Goal: Task Accomplishment & Management: Manage account settings

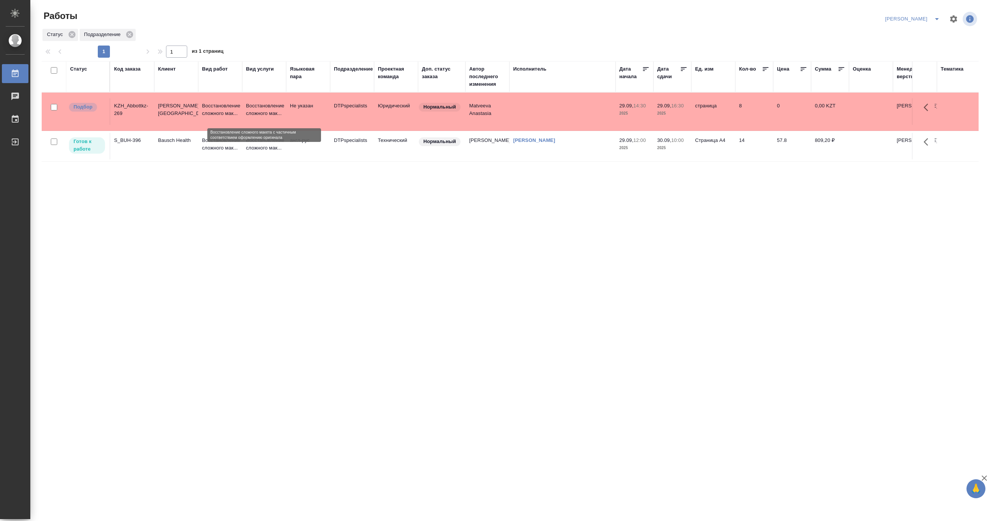
click at [267, 114] on p "Восстановление сложного мак..." at bounding box center [264, 109] width 36 height 15
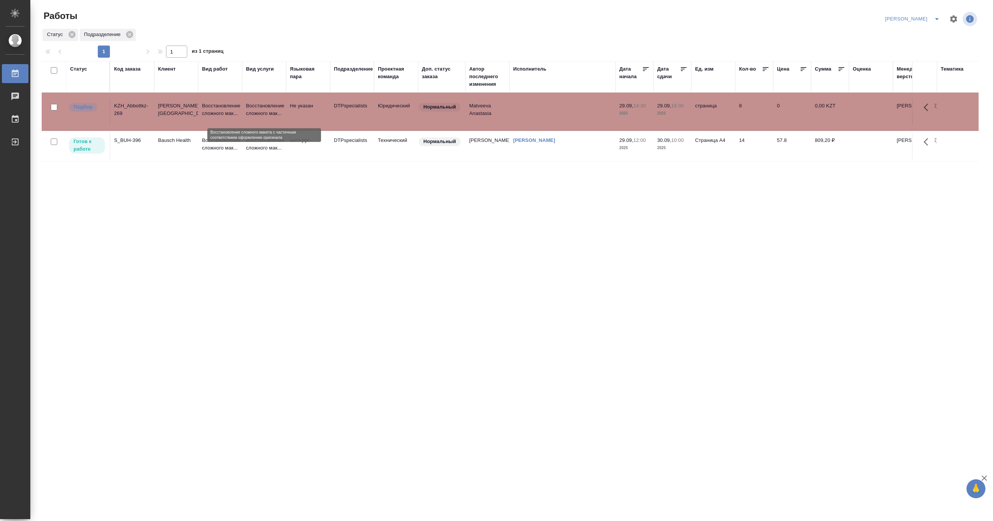
click at [267, 114] on p "Восстановление сложного мак..." at bounding box center [264, 109] width 36 height 15
click at [938, 13] on button "split button" at bounding box center [937, 19] width 15 height 12
click at [909, 30] on li "[PERSON_NAME] работе" at bounding box center [908, 34] width 73 height 12
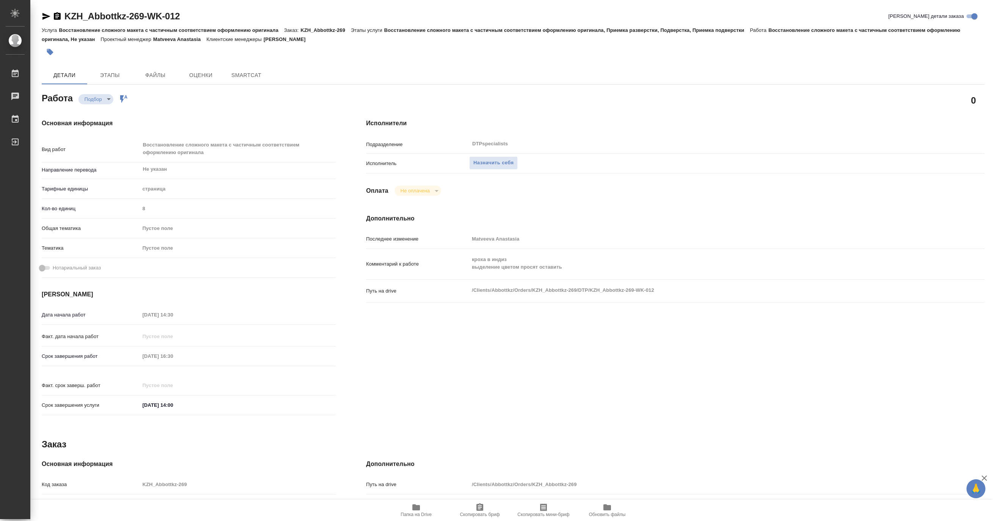
type textarea "x"
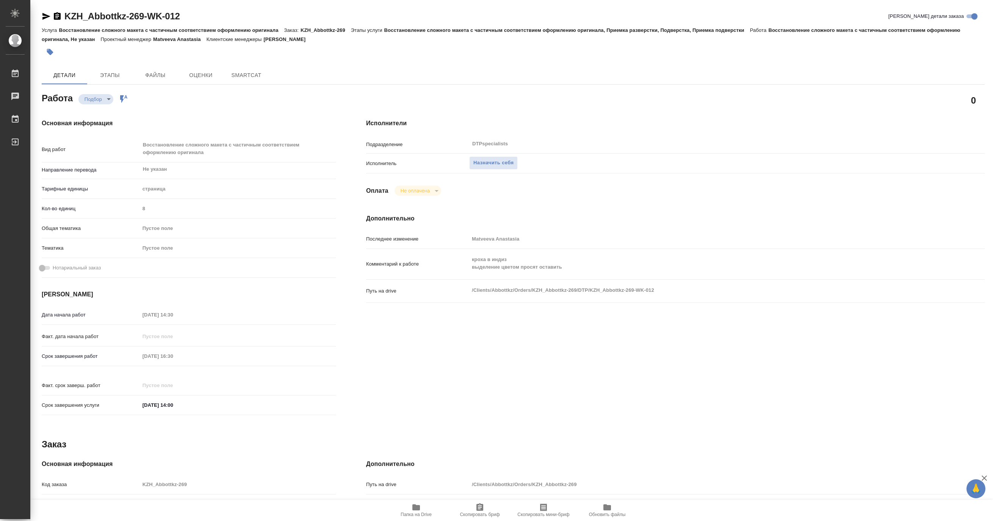
type textarea "x"
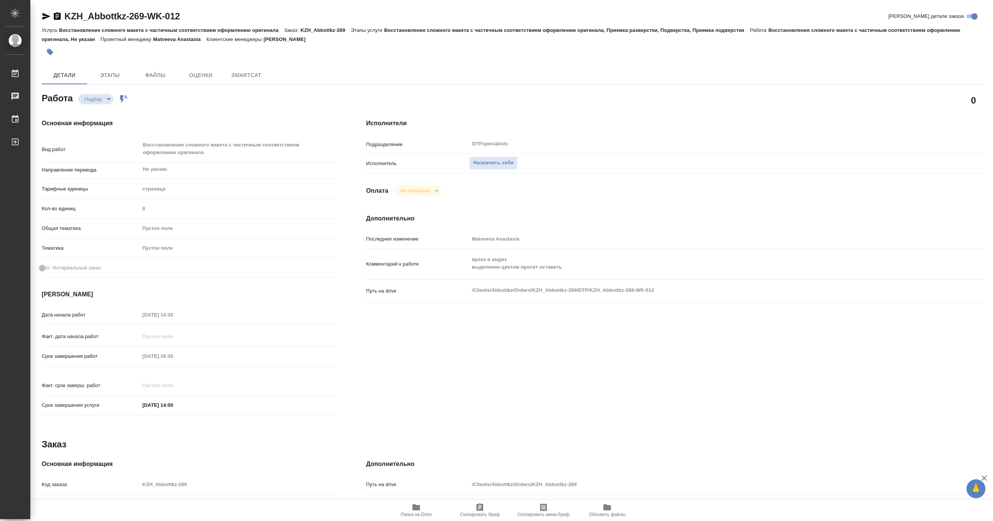
type textarea "x"
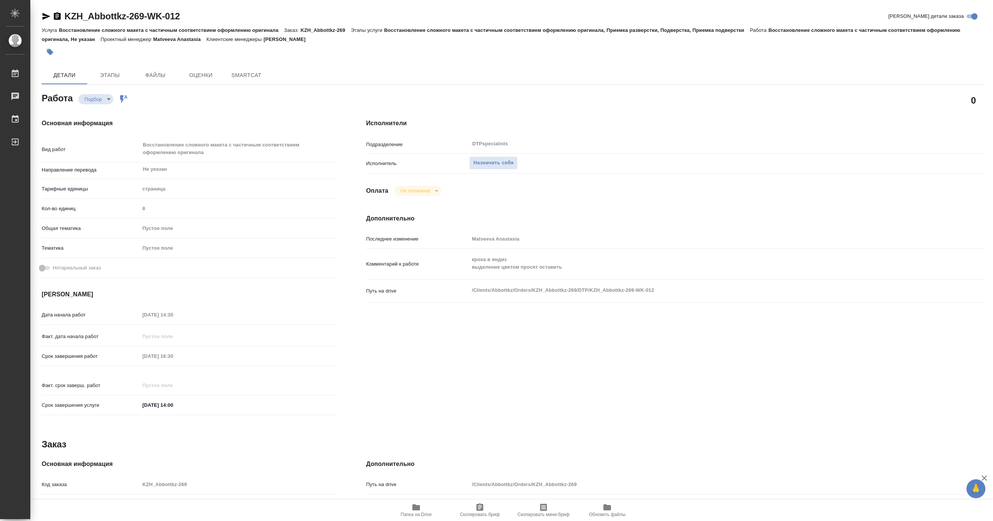
type textarea "x"
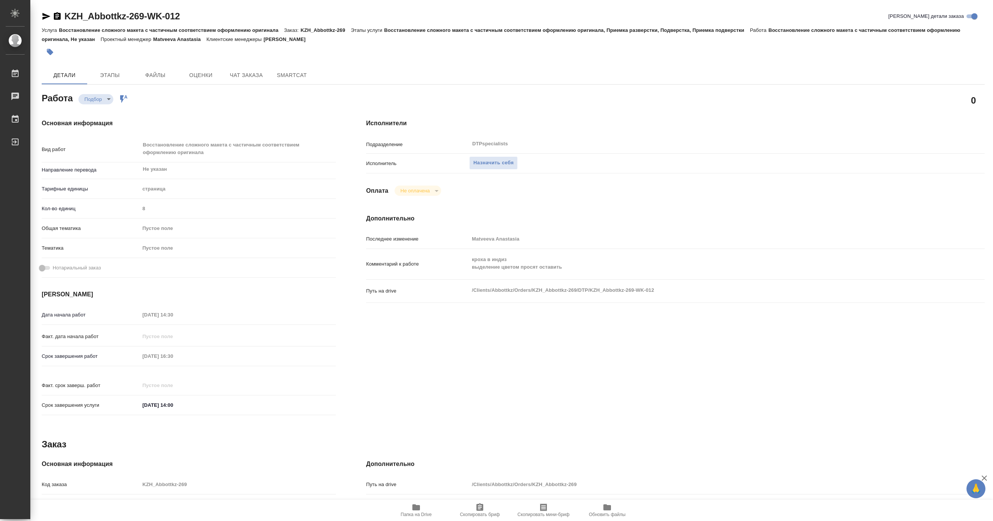
type textarea "x"
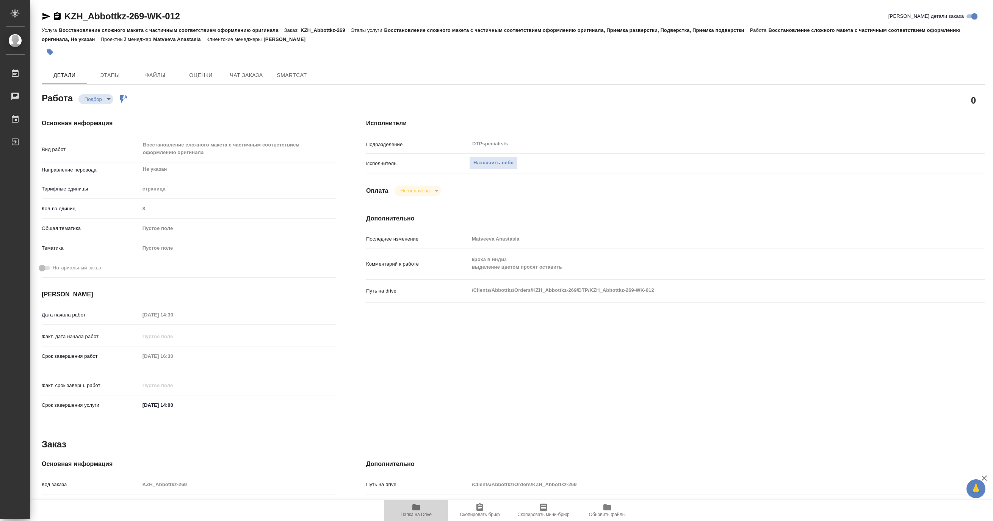
click at [413, 516] on span "Папка на Drive" at bounding box center [416, 514] width 31 height 5
type textarea "x"
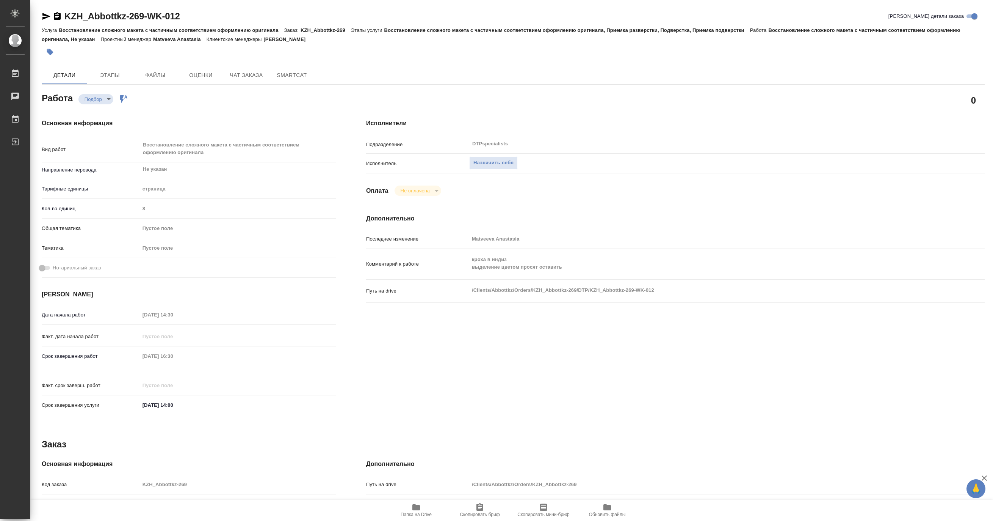
type textarea "x"
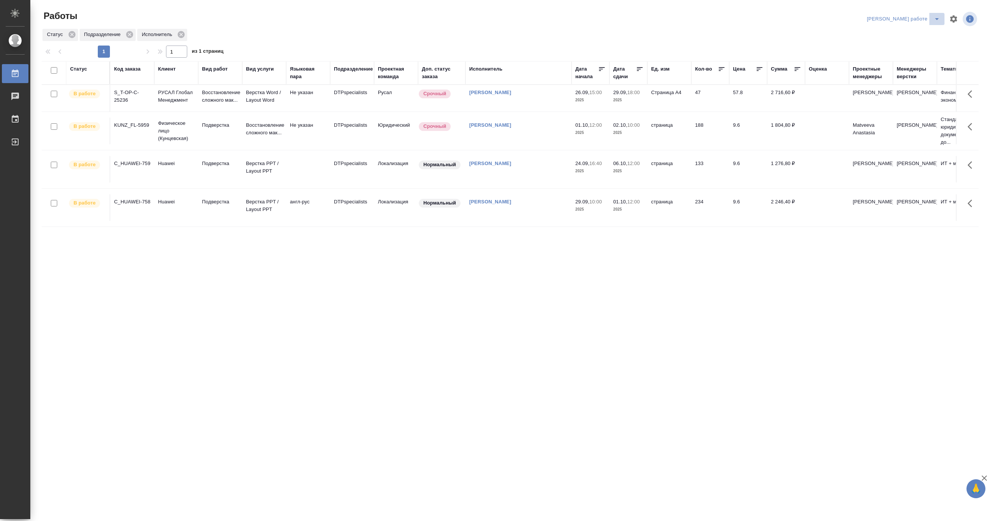
click at [935, 17] on icon "split button" at bounding box center [937, 18] width 9 height 9
click at [898, 58] on li "Ждемс" at bounding box center [910, 58] width 69 height 12
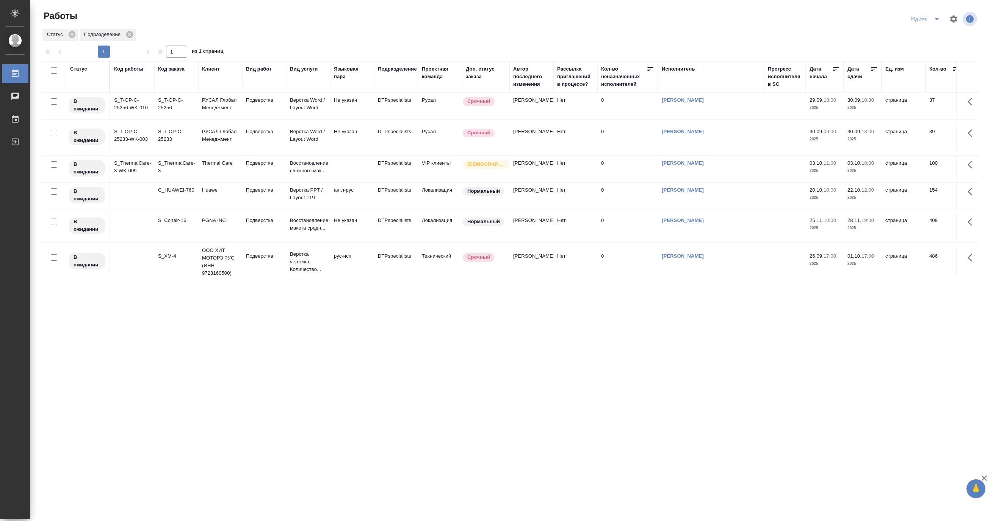
click at [938, 17] on icon "split button" at bounding box center [937, 18] width 9 height 9
click at [926, 56] on li "[PERSON_NAME]" at bounding box center [930, 58] width 73 height 12
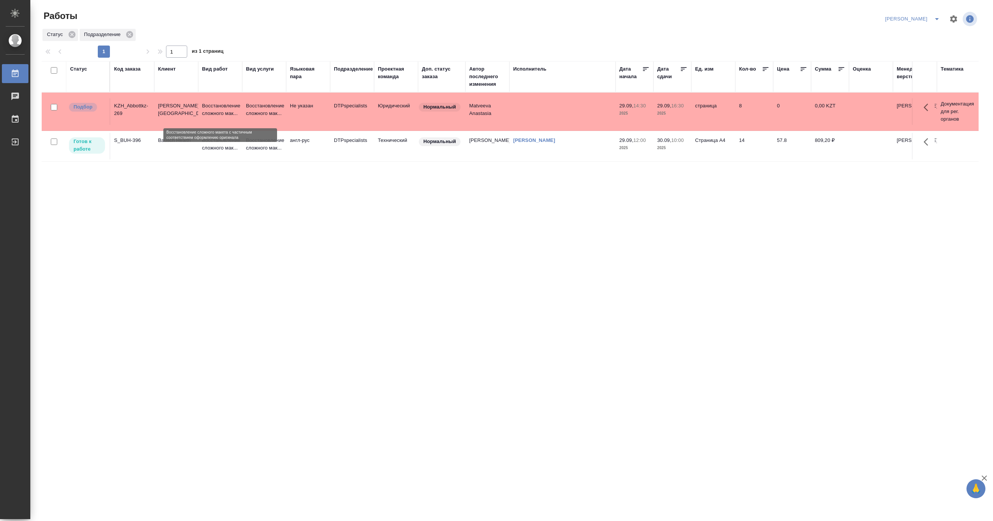
click at [209, 108] on p "Восстановление сложного мак..." at bounding box center [220, 109] width 36 height 15
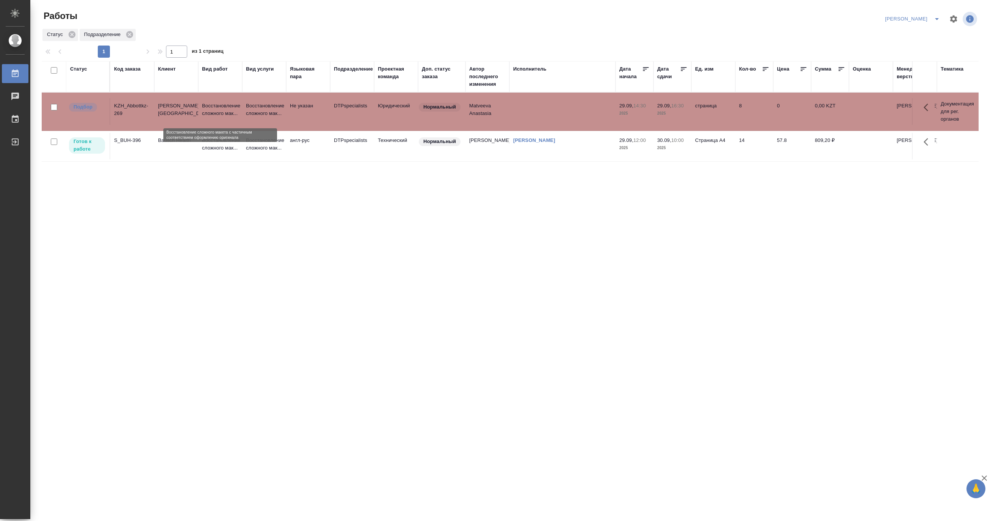
click at [209, 108] on p "Восстановление сложного мак..." at bounding box center [220, 109] width 36 height 15
click at [935, 17] on icon "split button" at bounding box center [937, 18] width 9 height 9
drag, startPoint x: 908, startPoint y: 60, endPoint x: 900, endPoint y: 64, distance: 9.0
click at [908, 60] on li "Ждемс" at bounding box center [908, 58] width 73 height 12
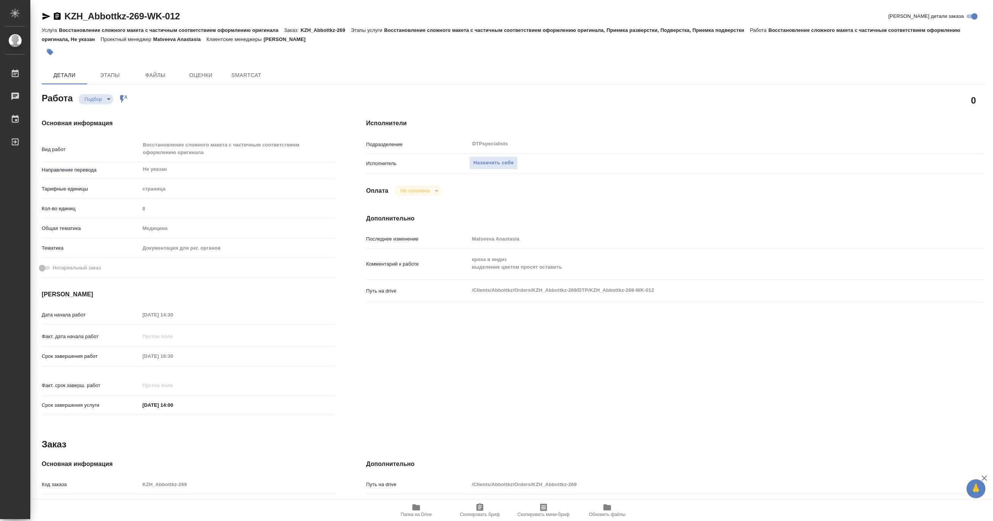
type textarea "x"
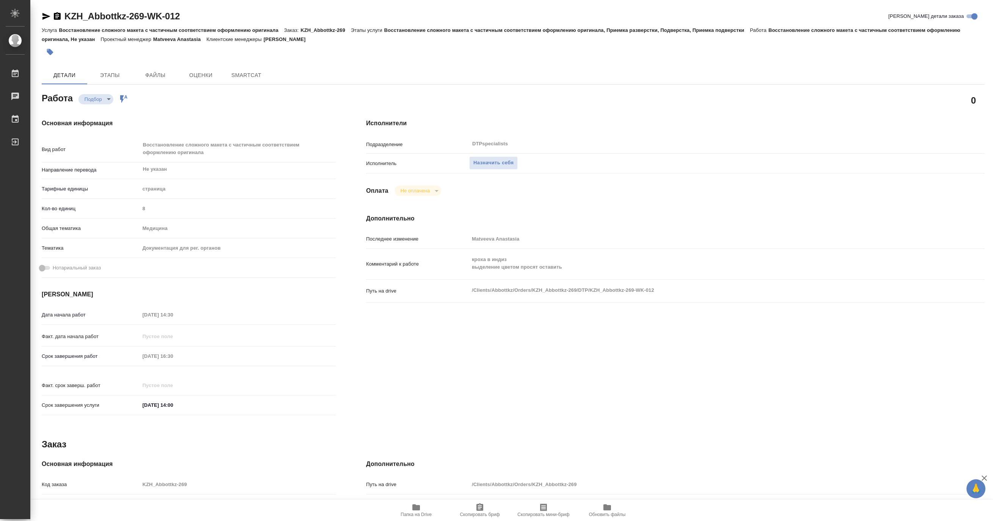
type textarea "x"
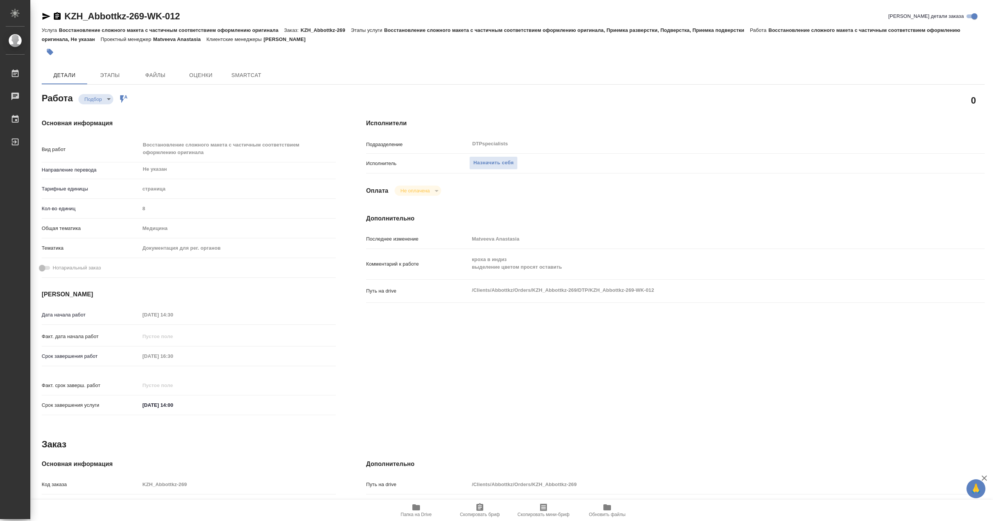
type textarea "x"
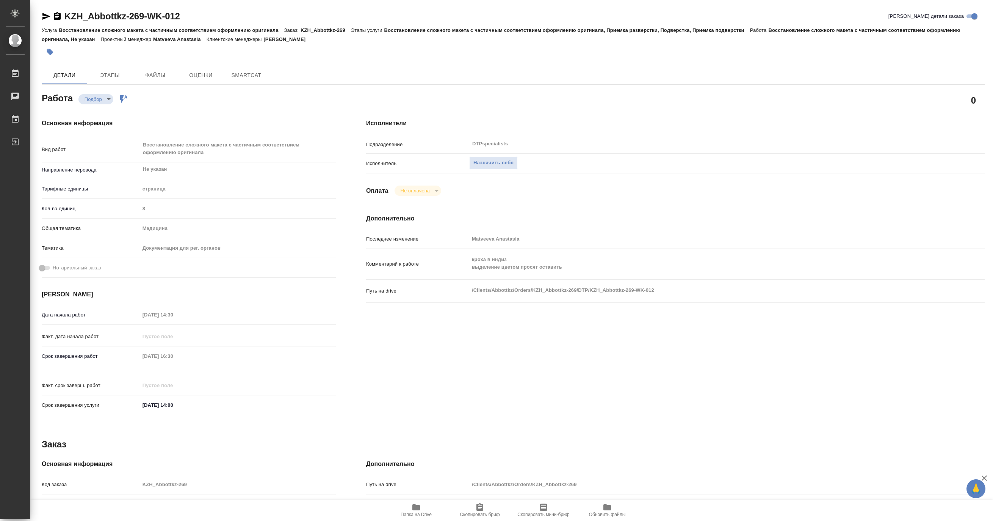
type textarea "x"
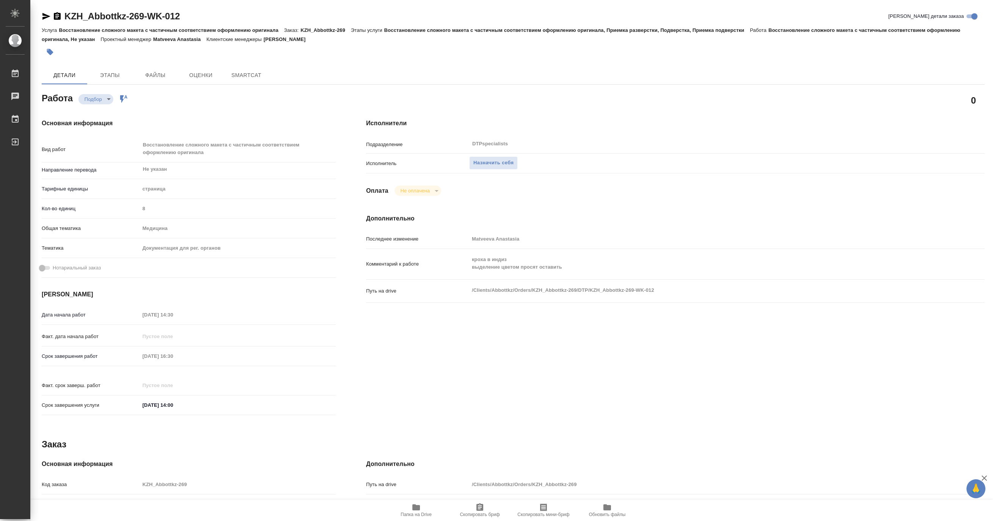
type textarea "x"
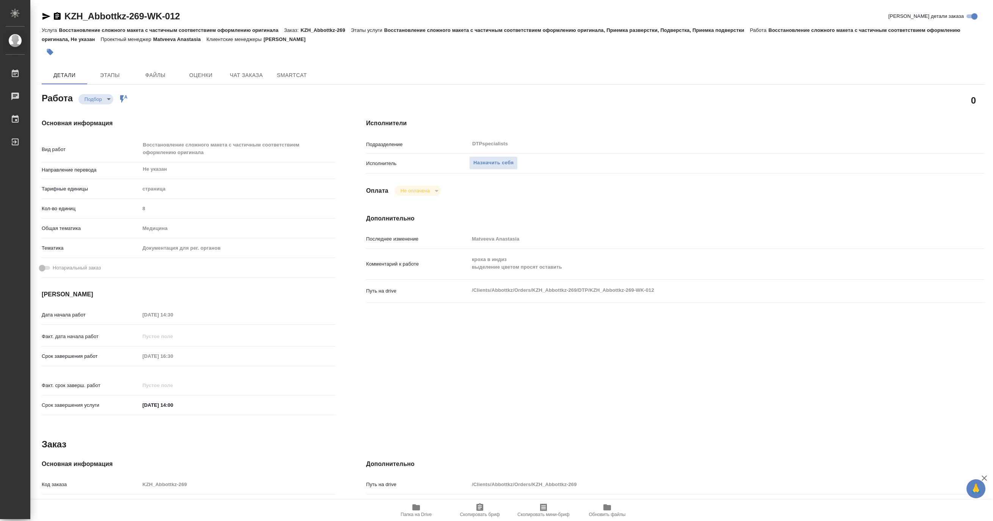
type textarea "x"
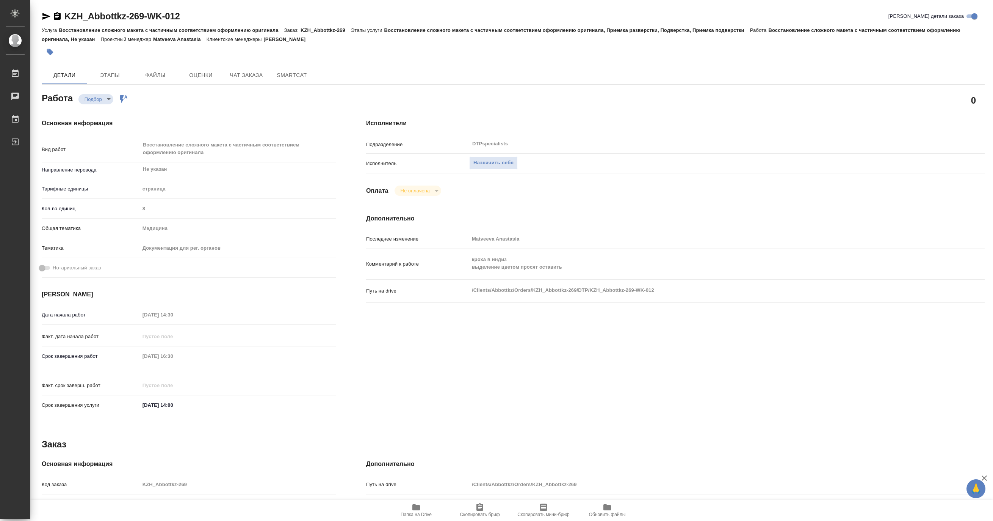
type textarea "x"
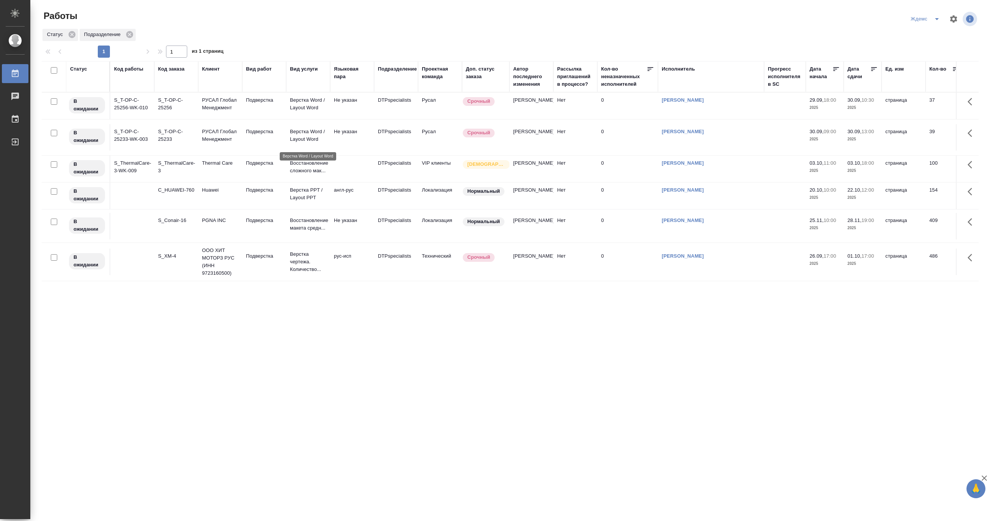
click at [290, 143] on p "Верстка Word / Layout Word" at bounding box center [308, 135] width 36 height 15
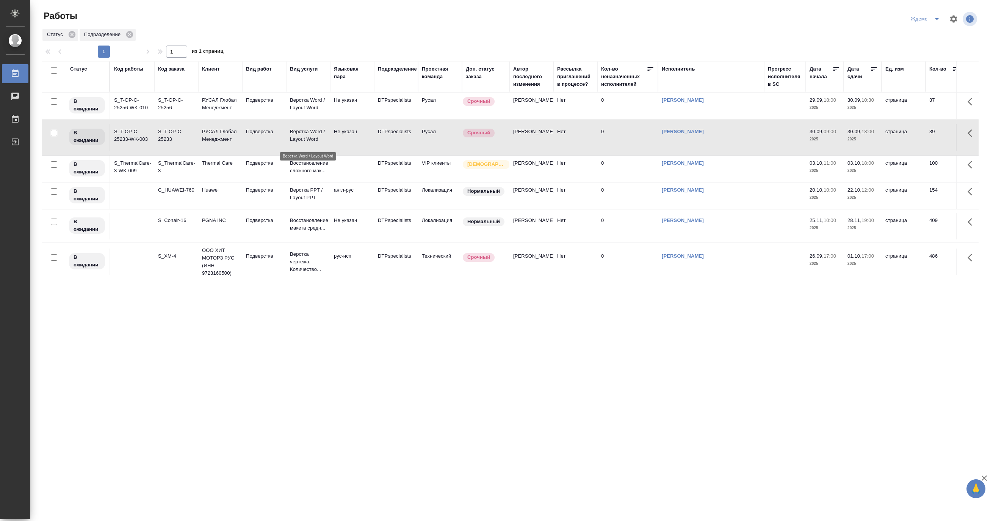
click at [290, 143] on p "Верстка Word / Layout Word" at bounding box center [308, 135] width 36 height 15
click at [938, 18] on icon "split button" at bounding box center [937, 18] width 9 height 9
click at [927, 58] on li "Матвеева_назначено" at bounding box center [930, 58] width 73 height 12
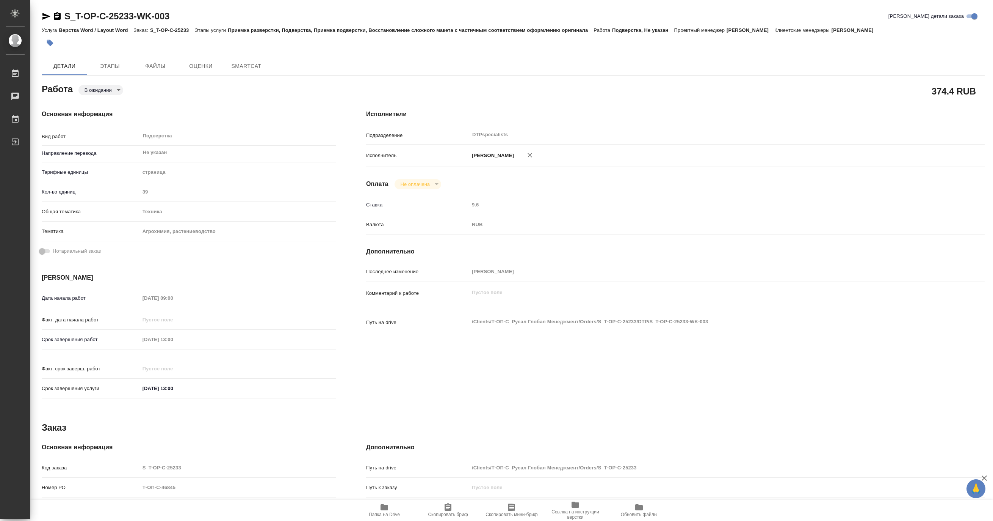
type textarea "x"
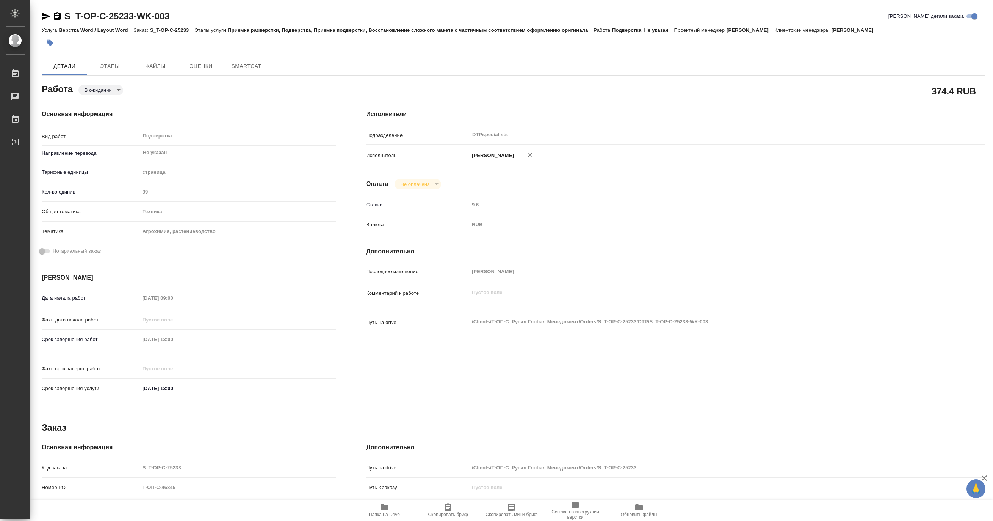
type textarea "x"
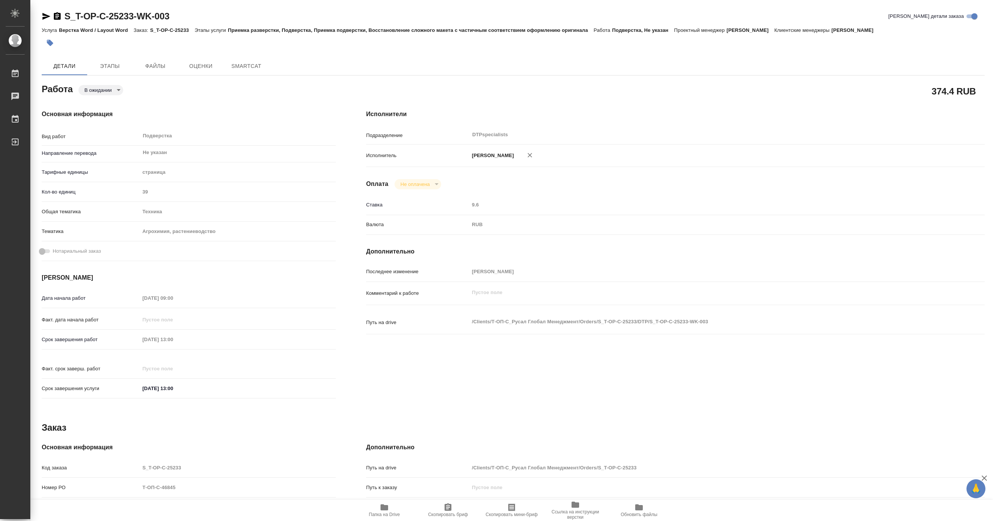
type textarea "x"
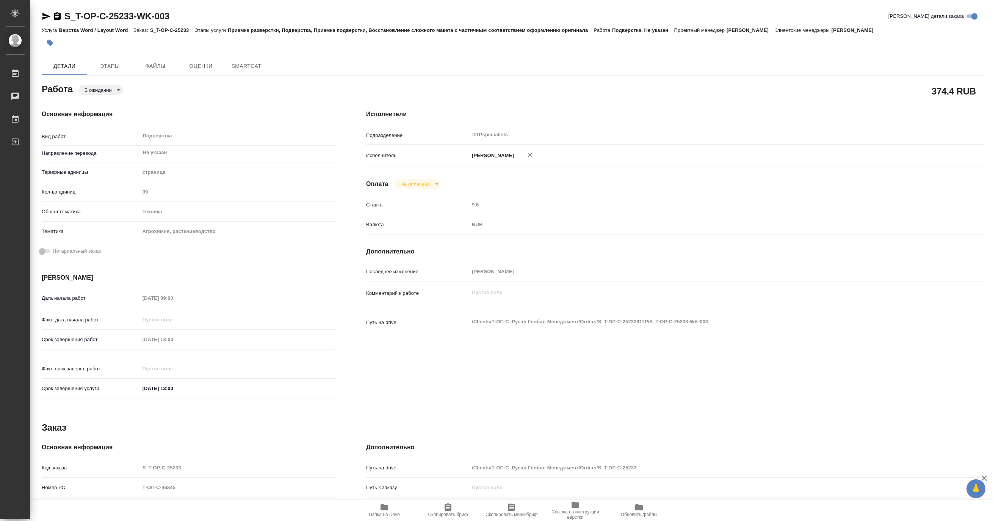
type textarea "x"
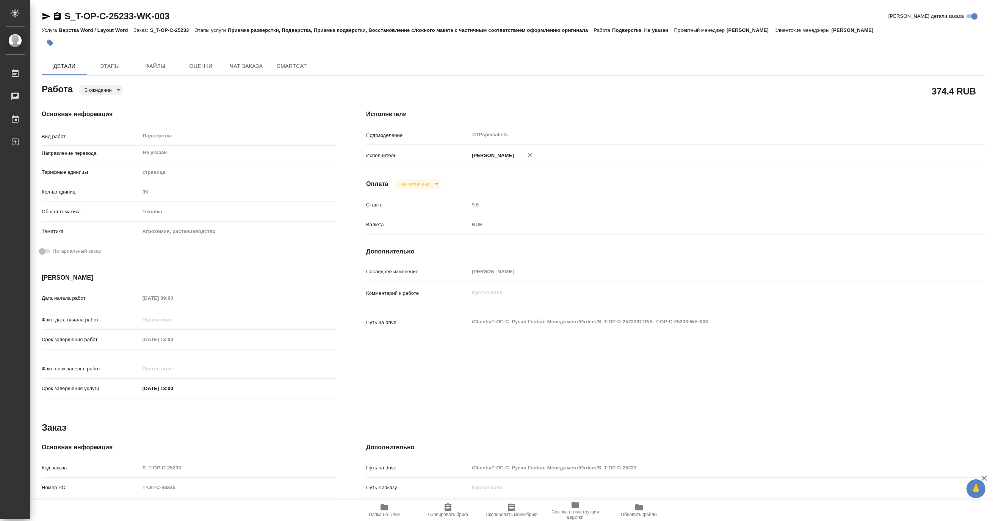
click at [392, 508] on span "Папка на Drive" at bounding box center [384, 509] width 55 height 14
type textarea "x"
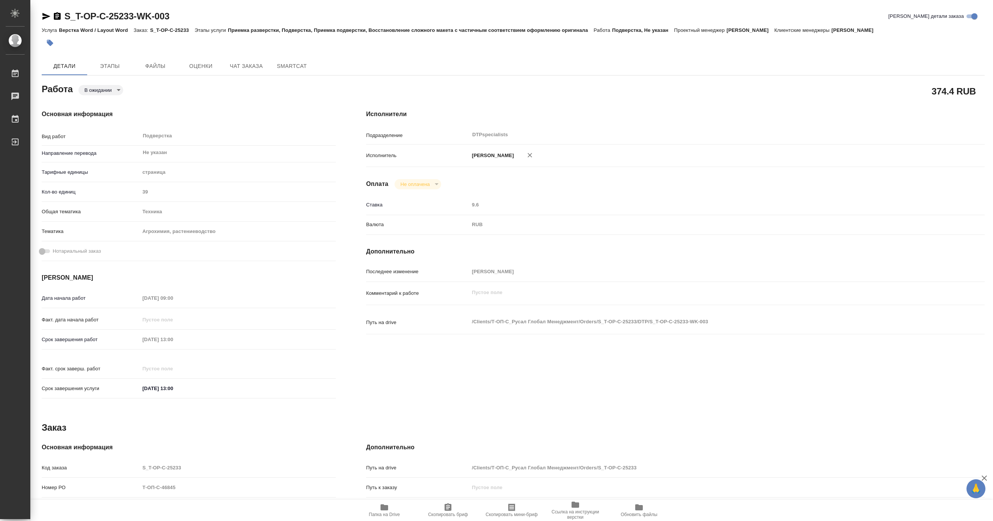
type textarea "x"
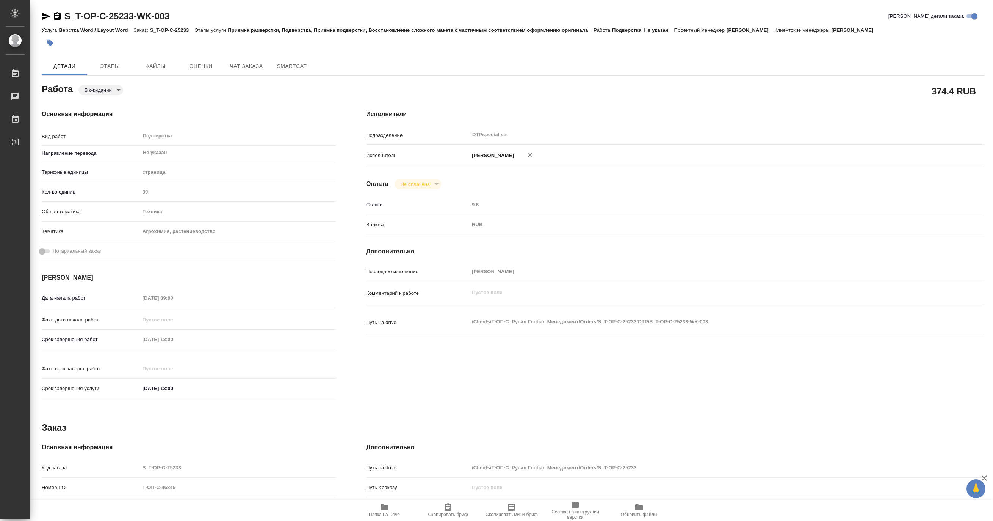
type textarea "x"
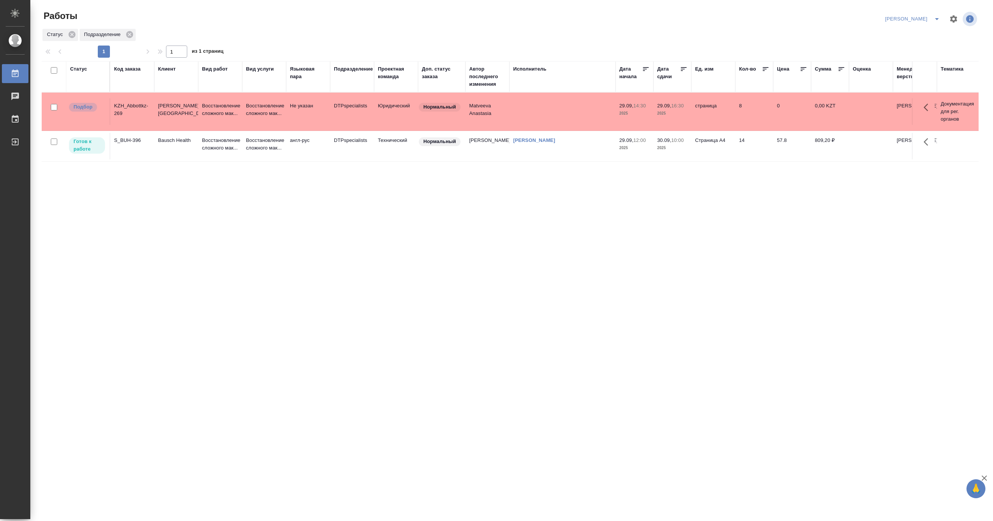
click at [934, 17] on icon "split button" at bounding box center [937, 18] width 9 height 9
click at [909, 70] on li "Верстка и Дизайн" at bounding box center [908, 70] width 73 height 12
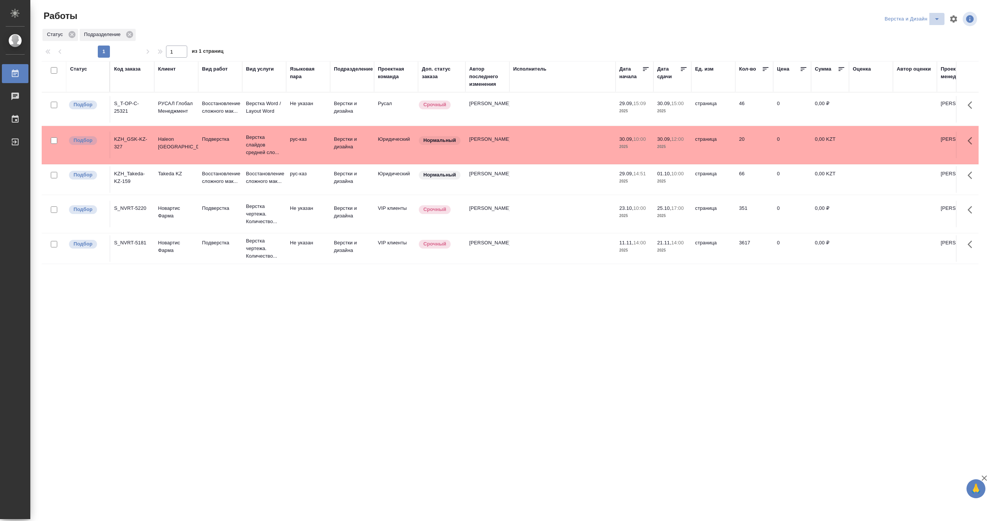
click at [936, 17] on icon "split button" at bounding box center [937, 18] width 9 height 9
click at [916, 71] on li "Ждемс" at bounding box center [916, 70] width 73 height 12
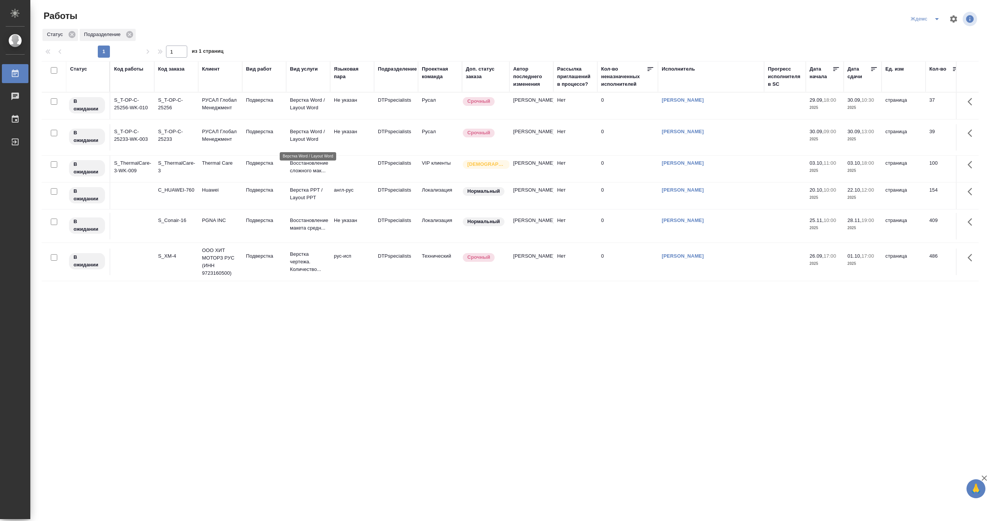
click at [317, 143] on p "Верстка Word / Layout Word" at bounding box center [308, 135] width 36 height 15
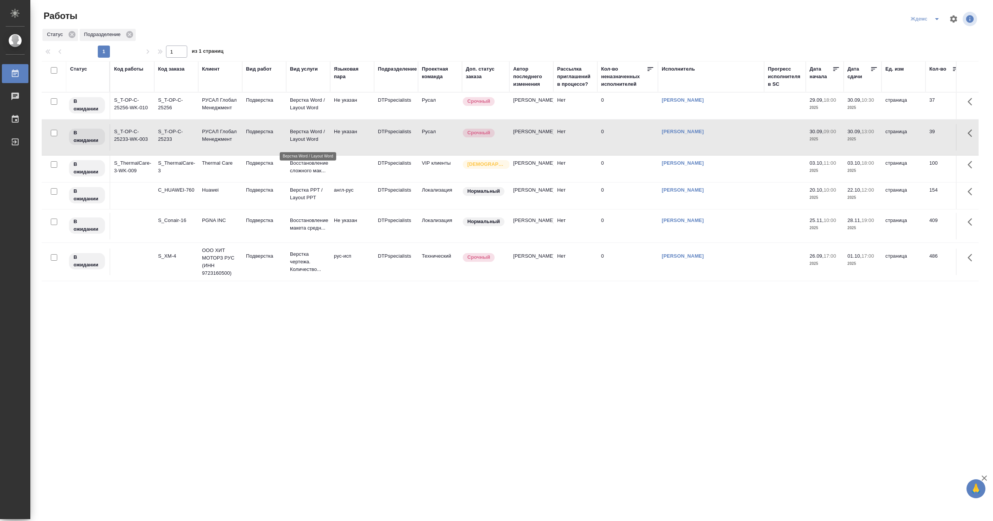
click at [317, 143] on p "Верстка Word / Layout Word" at bounding box center [308, 135] width 36 height 15
click at [937, 16] on icon "split button" at bounding box center [937, 18] width 9 height 9
click at [923, 35] on li "Матвеева_В работе" at bounding box center [930, 34] width 73 height 12
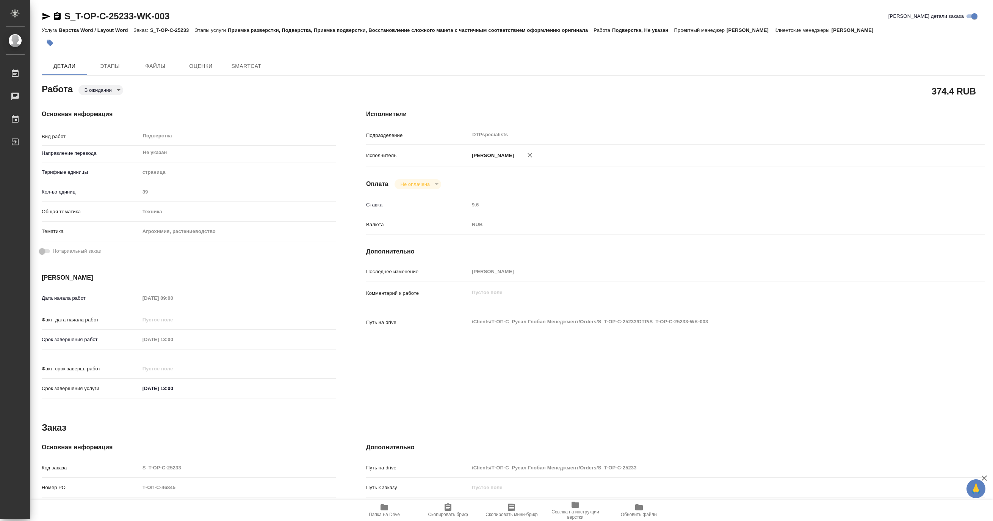
type textarea "x"
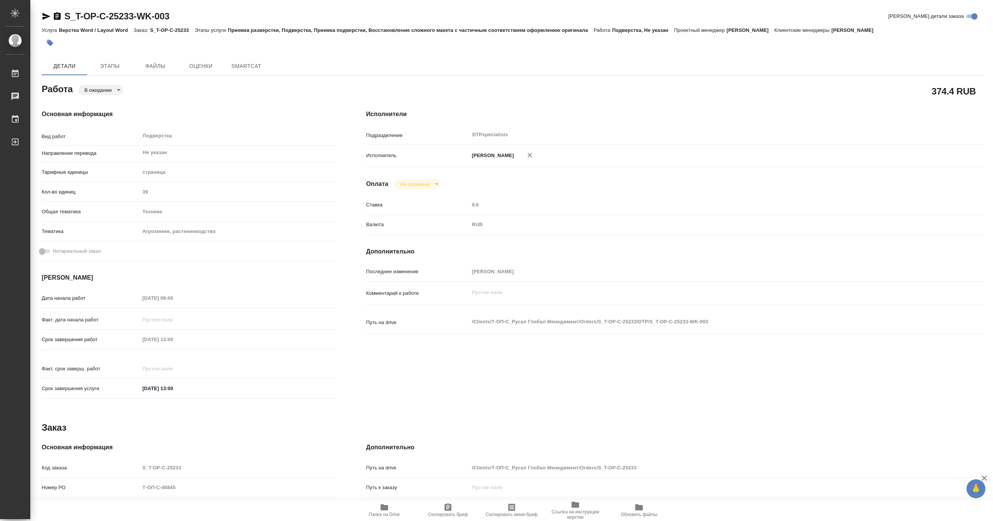
type textarea "x"
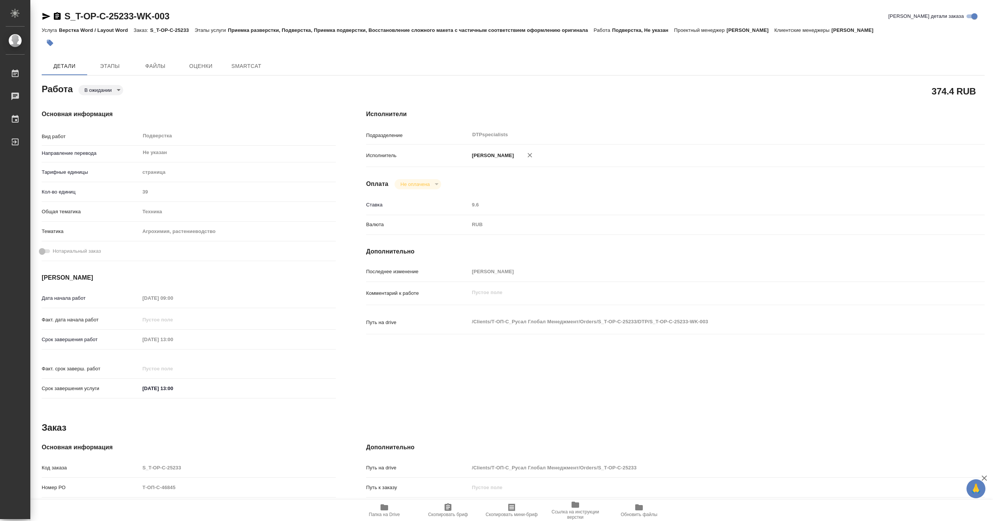
type textarea "x"
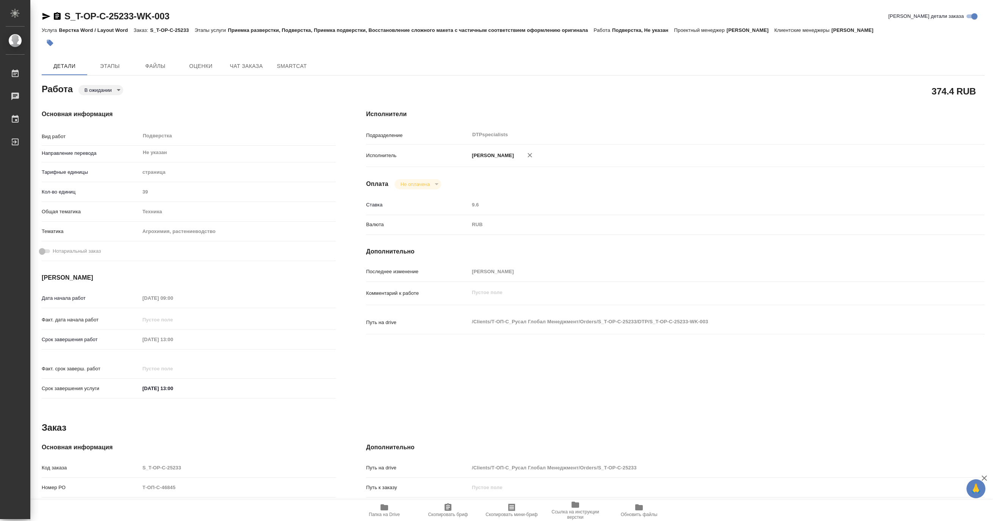
click at [44, 18] on icon "button" at bounding box center [46, 16] width 8 height 7
type textarea "x"
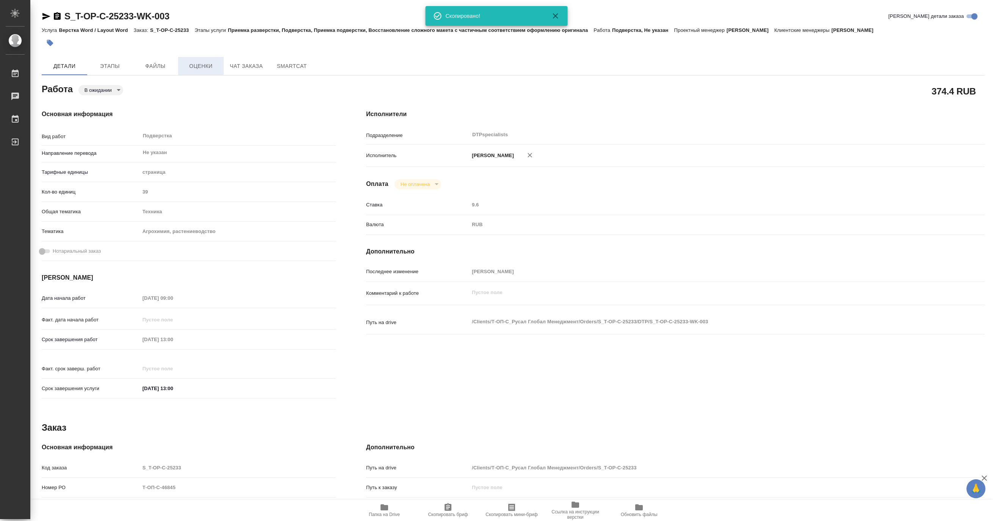
type textarea "x"
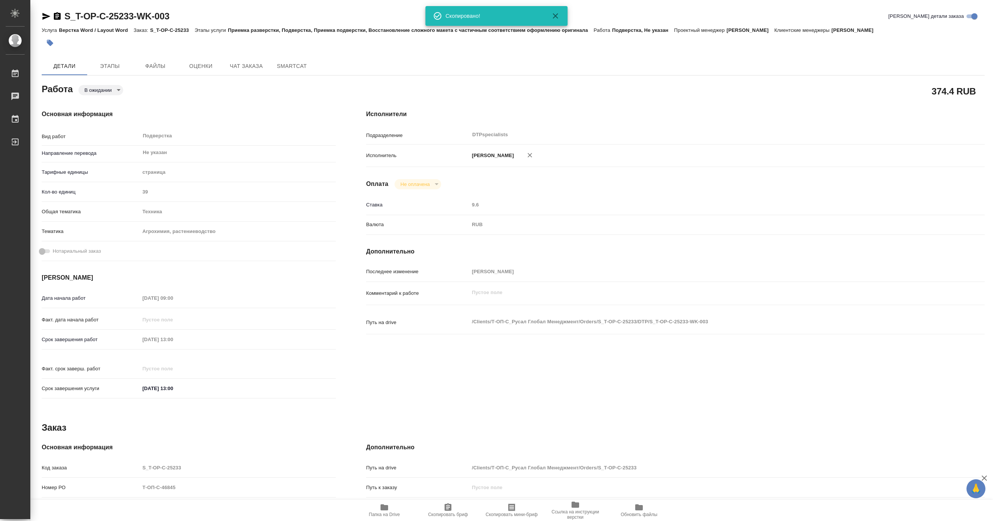
type textarea "x"
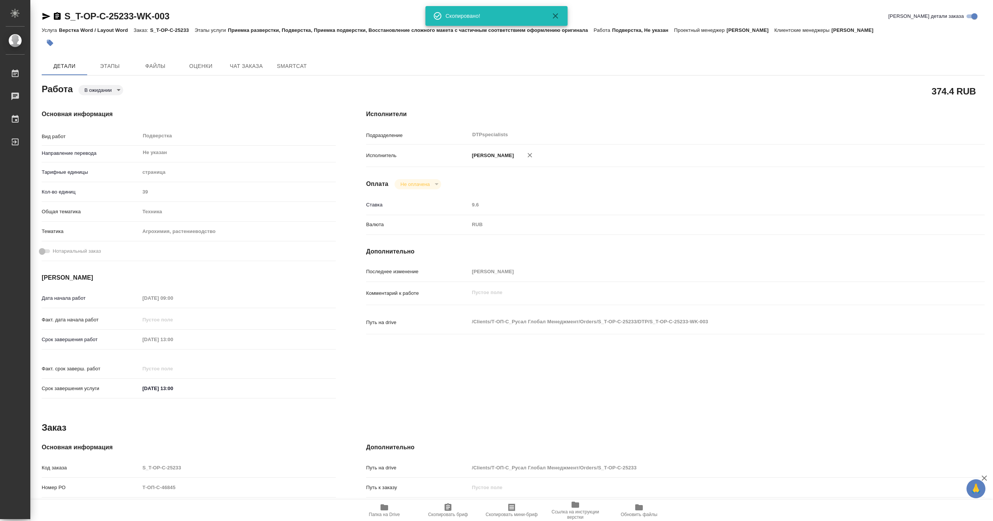
type textarea "x"
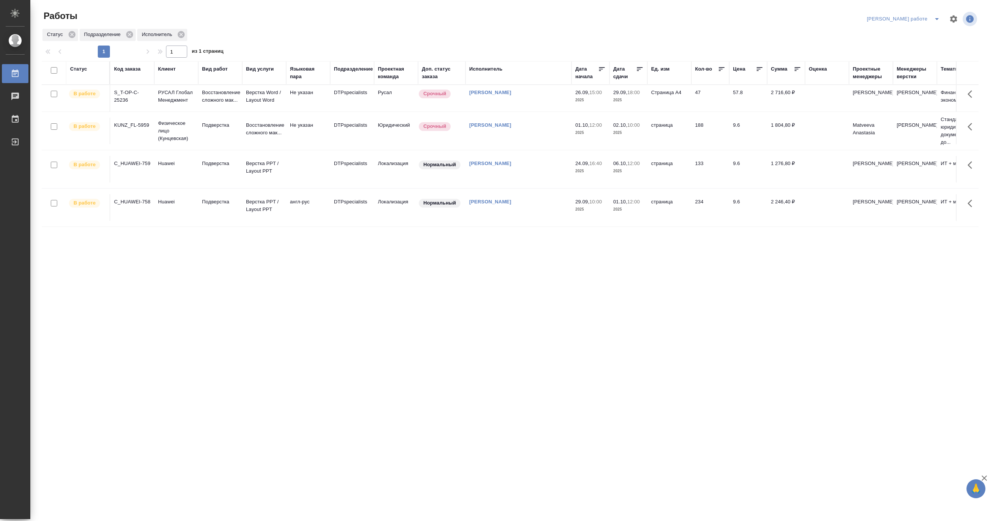
click at [935, 15] on icon "split button" at bounding box center [937, 18] width 9 height 9
click at [899, 59] on li "Ждемс" at bounding box center [910, 58] width 69 height 12
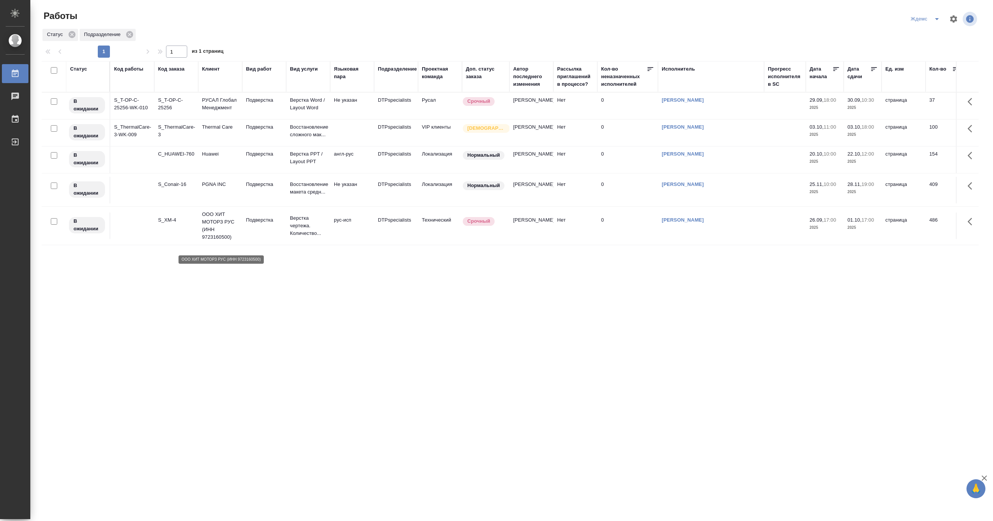
click at [213, 237] on p "ООО ХИТ МОТОРЗ РУС (ИНН 9723160500)" at bounding box center [220, 225] width 36 height 30
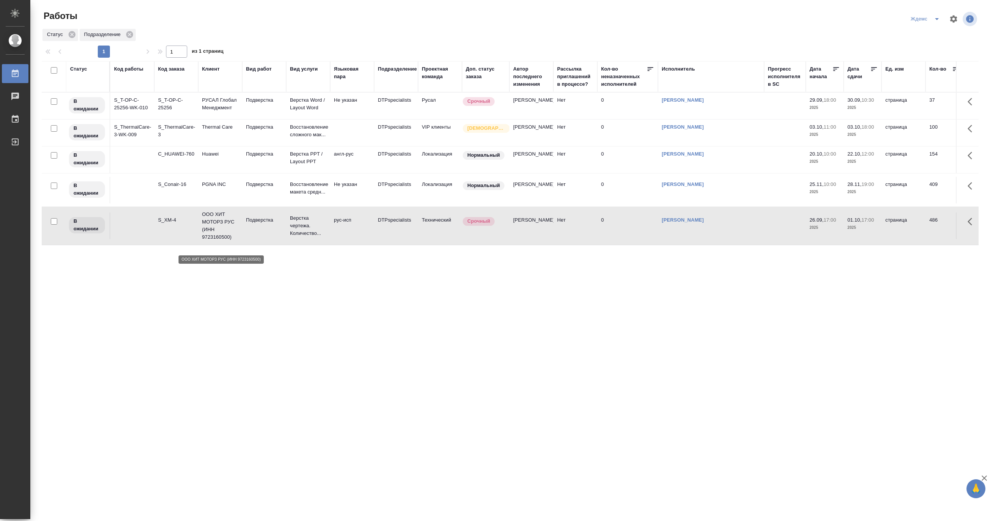
click at [213, 237] on p "ООО ХИТ МОТОРЗ РУС (ИНН 9723160500)" at bounding box center [220, 225] width 36 height 30
click at [933, 15] on icon "split button" at bounding box center [937, 18] width 9 height 9
click at [936, 55] on li "Матвеева_назначено" at bounding box center [930, 58] width 73 height 12
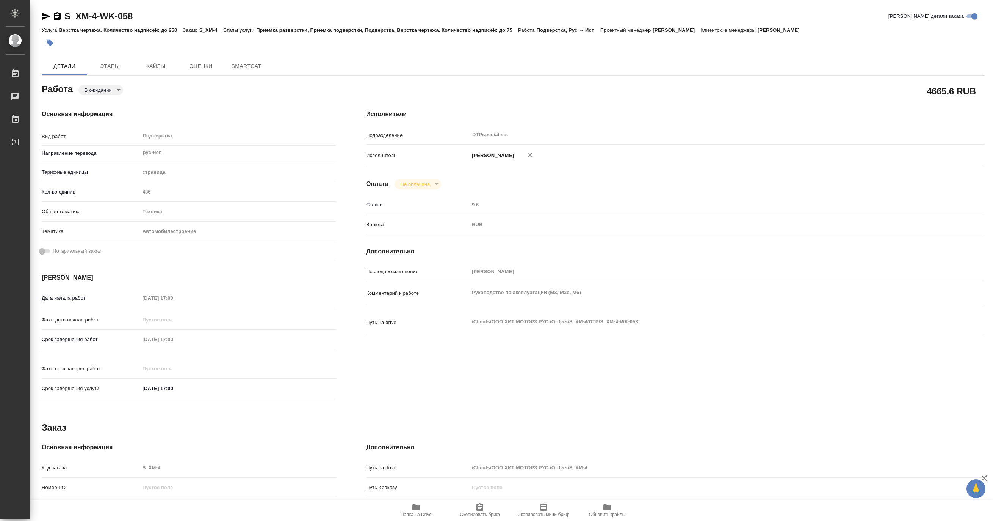
type textarea "x"
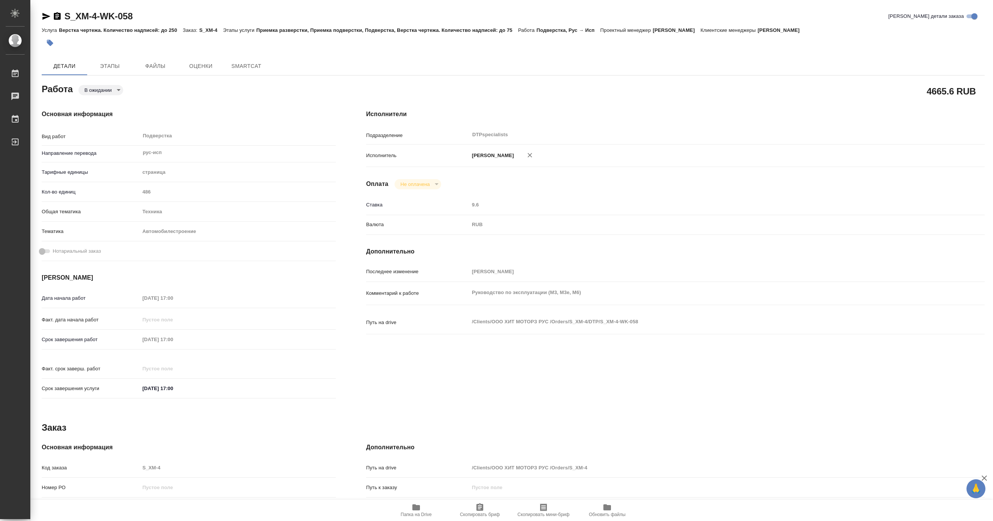
type textarea "x"
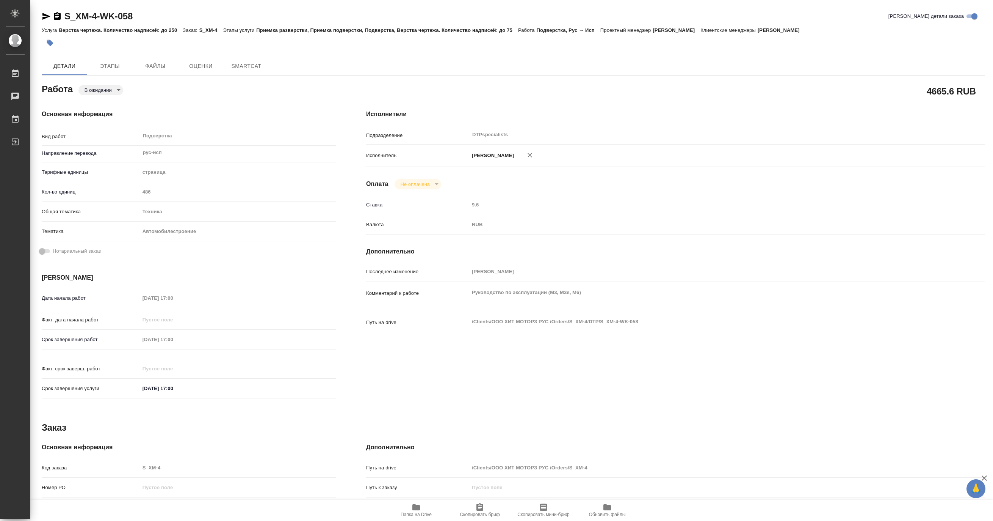
type textarea "x"
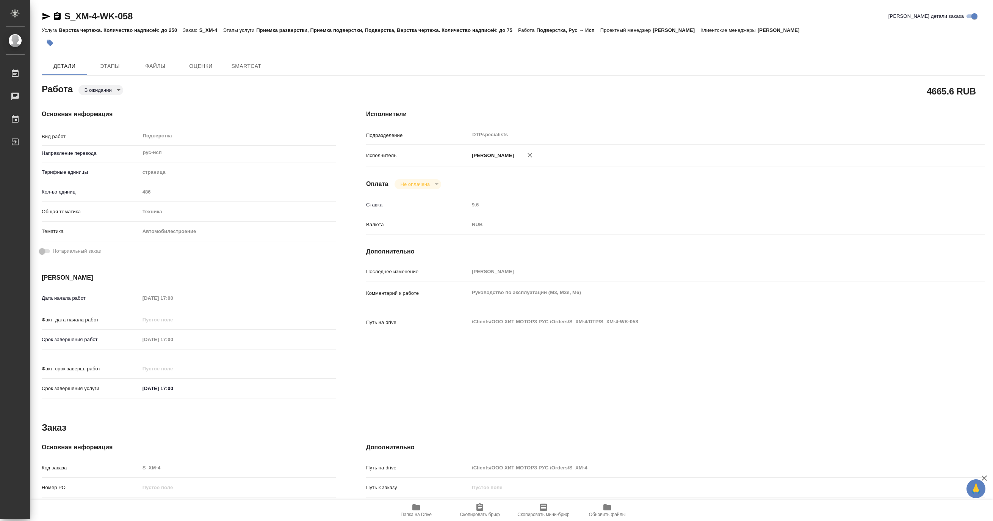
type textarea "x"
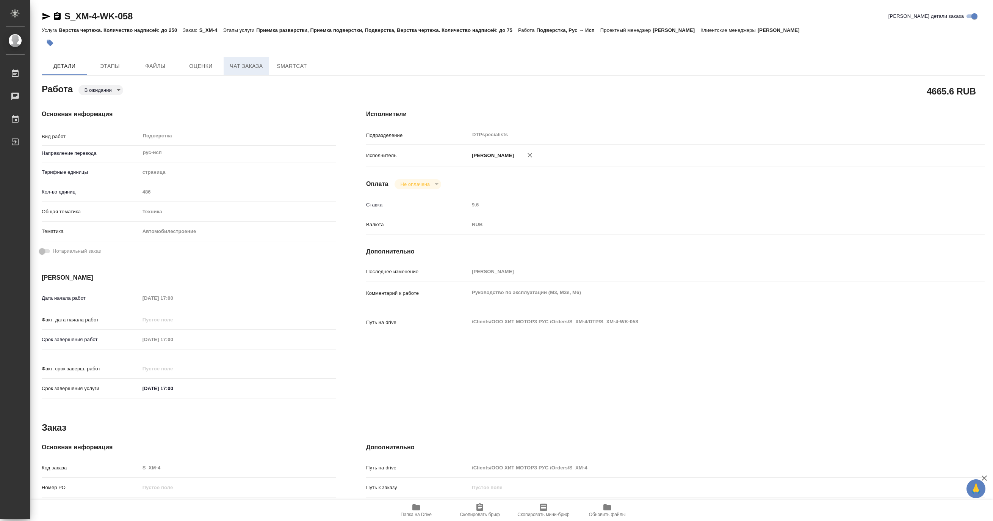
type textarea "x"
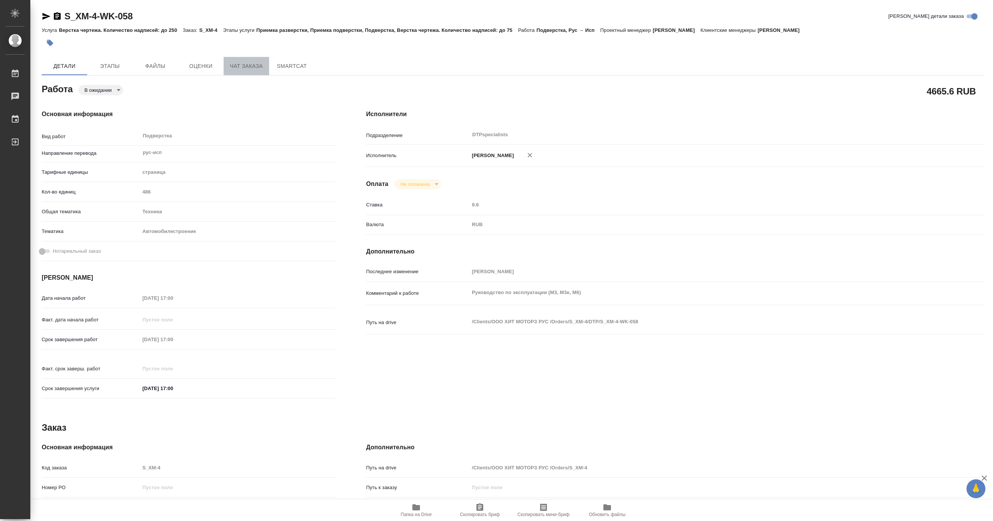
click at [239, 63] on span "Чат заказа" at bounding box center [246, 65] width 36 height 9
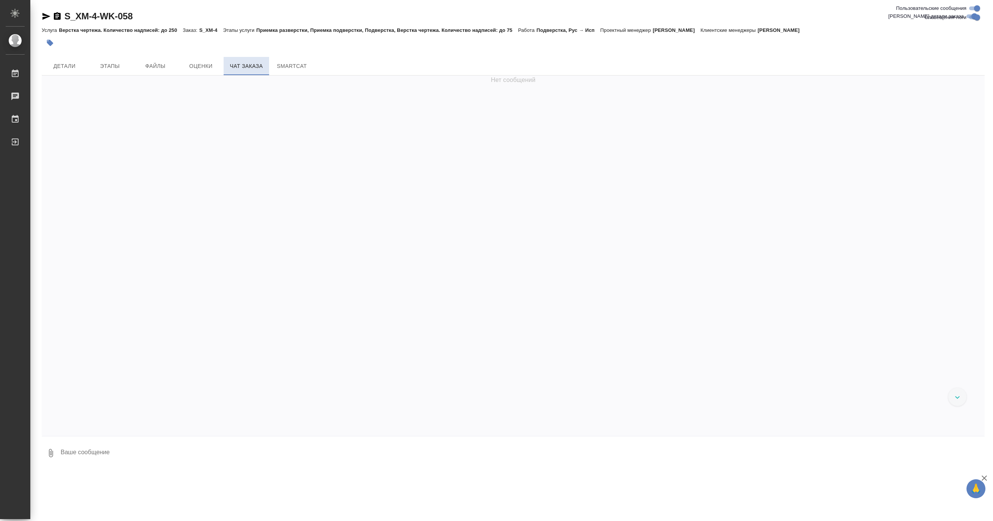
scroll to position [61520, 0]
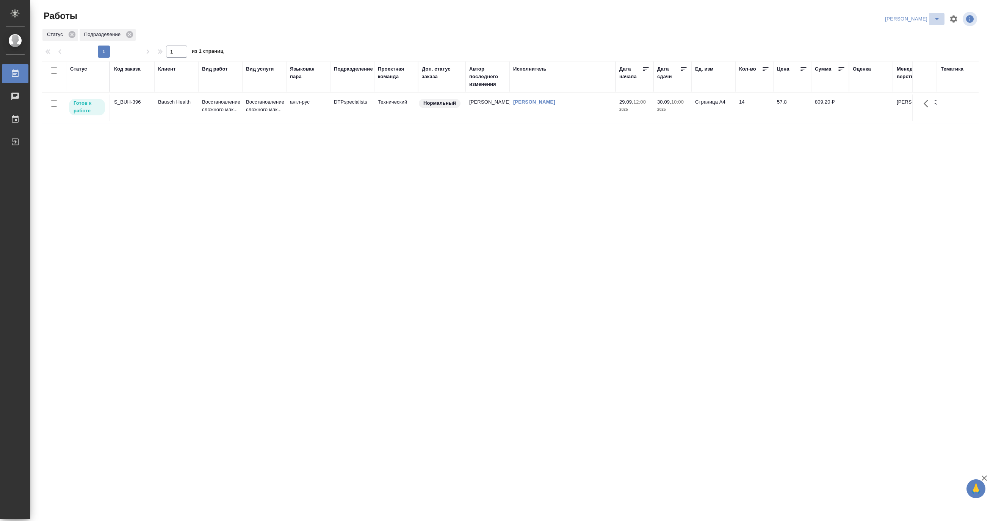
click at [936, 17] on icon "split button" at bounding box center [937, 18] width 9 height 9
click at [898, 69] on li "Верстка и Дизайн" at bounding box center [908, 70] width 73 height 12
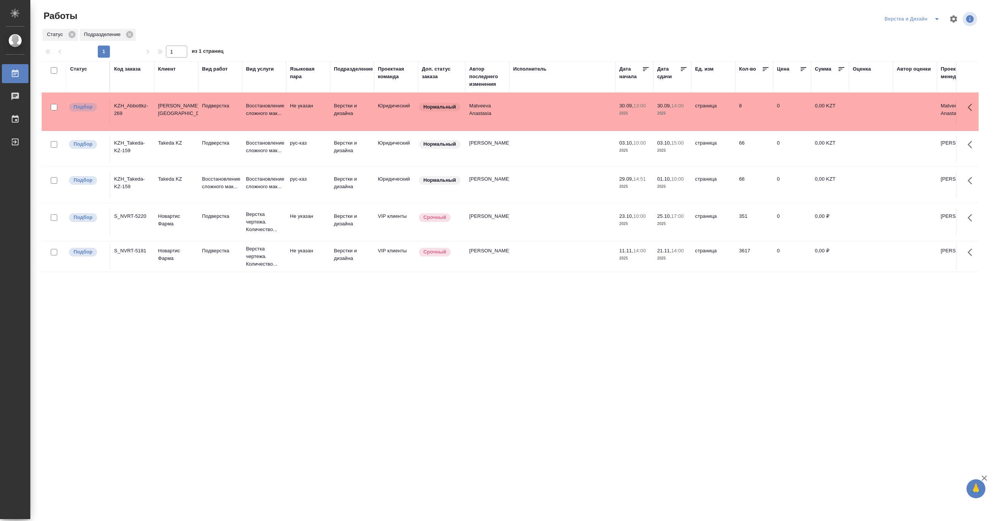
click at [235, 112] on td "Подверстка" at bounding box center [220, 111] width 44 height 27
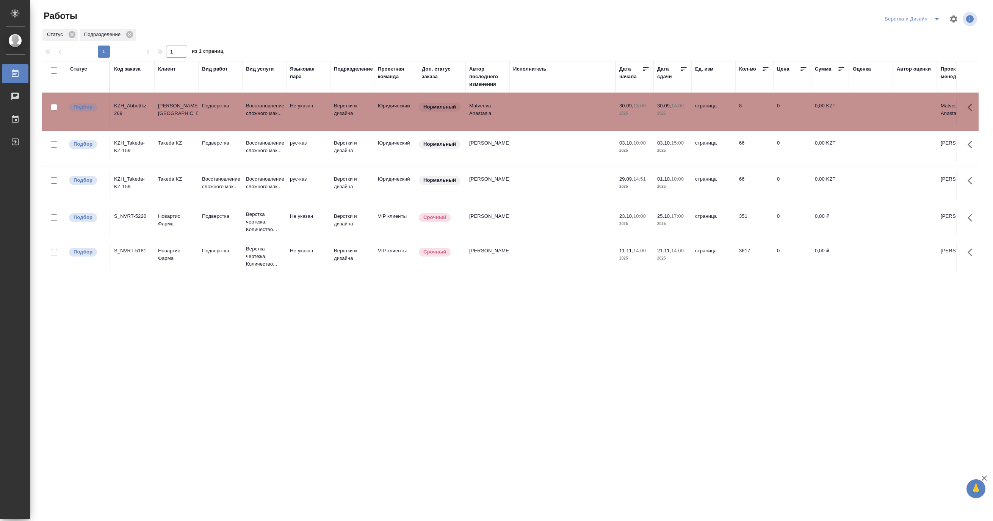
click at [235, 112] on td "Подверстка" at bounding box center [220, 111] width 44 height 27
click at [212, 184] on p "Восстановление сложного мак..." at bounding box center [220, 182] width 36 height 15
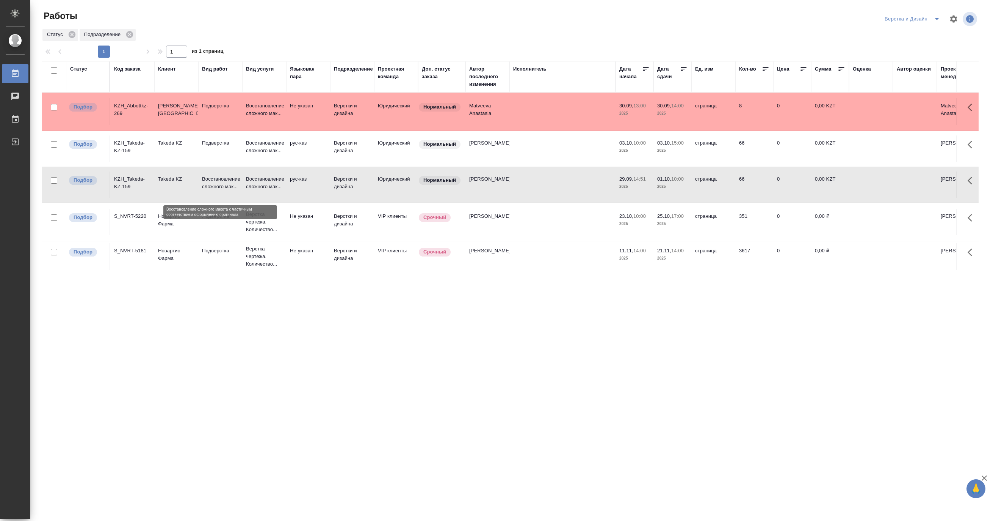
click at [212, 184] on p "Восстановление сложного мак..." at bounding box center [220, 182] width 36 height 15
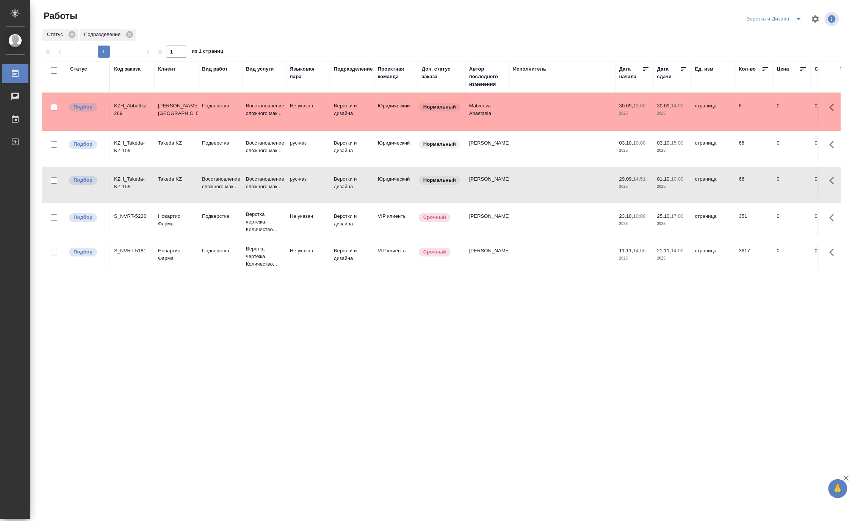
click at [798, 16] on icon "split button" at bounding box center [799, 18] width 9 height 9
click at [787, 35] on li "[PERSON_NAME] работе" at bounding box center [779, 34] width 73 height 12
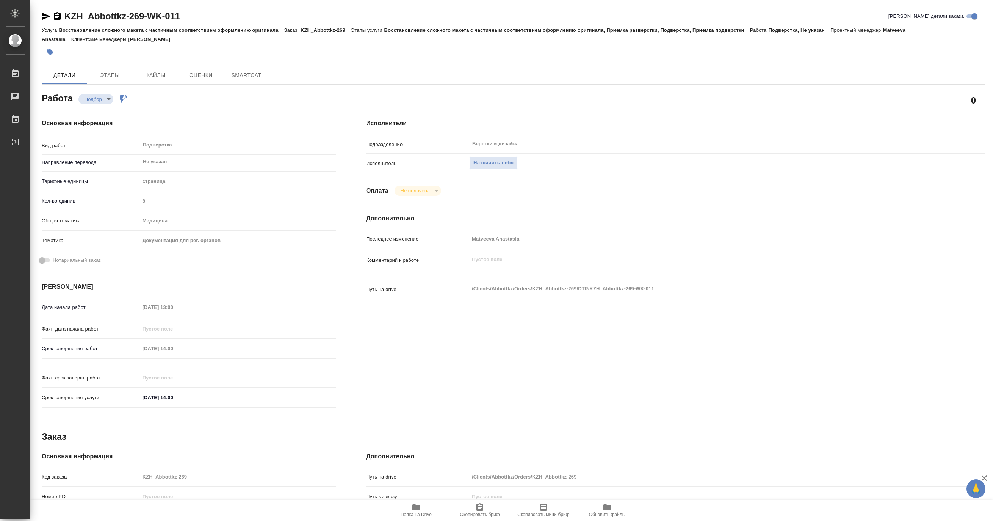
type textarea "x"
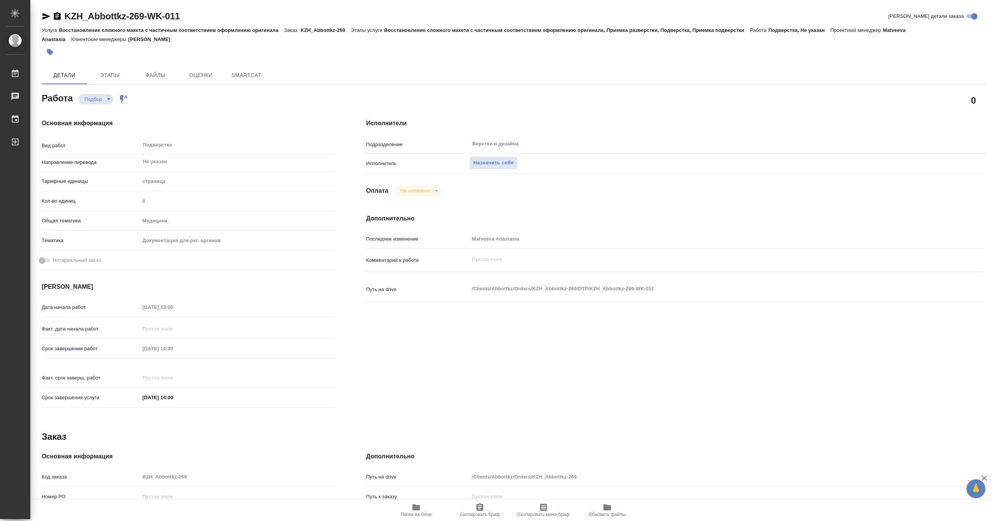
type textarea "x"
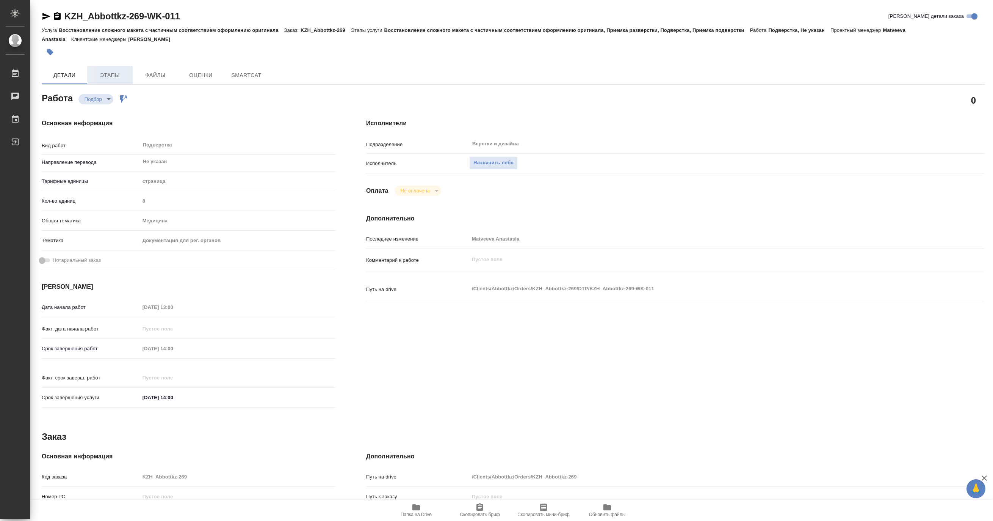
click at [108, 74] on span "Этапы" at bounding box center [110, 75] width 36 height 9
type textarea "x"
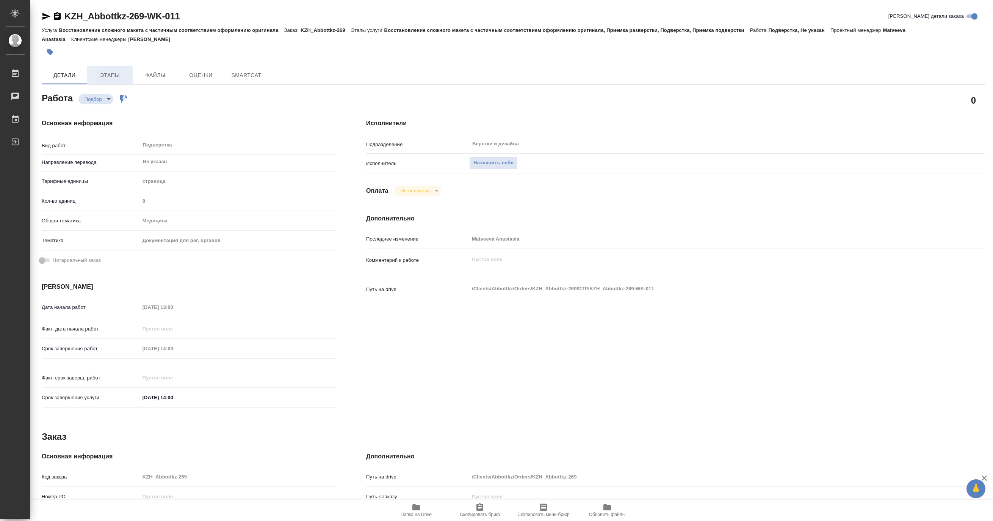
type textarea "x"
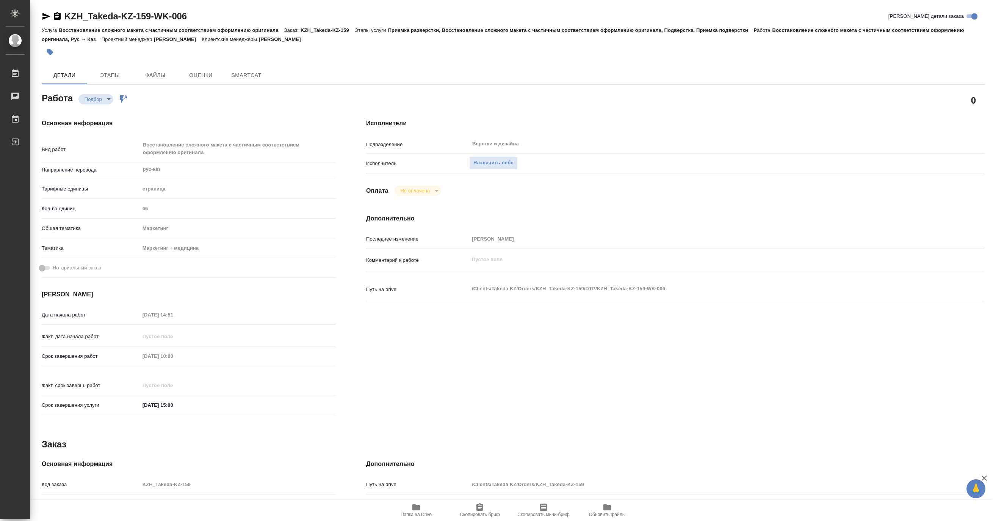
type textarea "x"
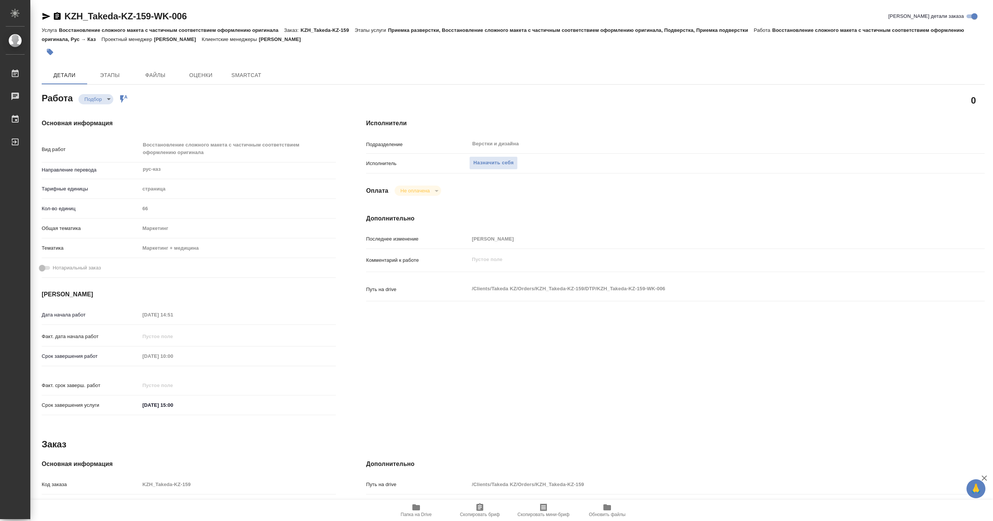
type textarea "x"
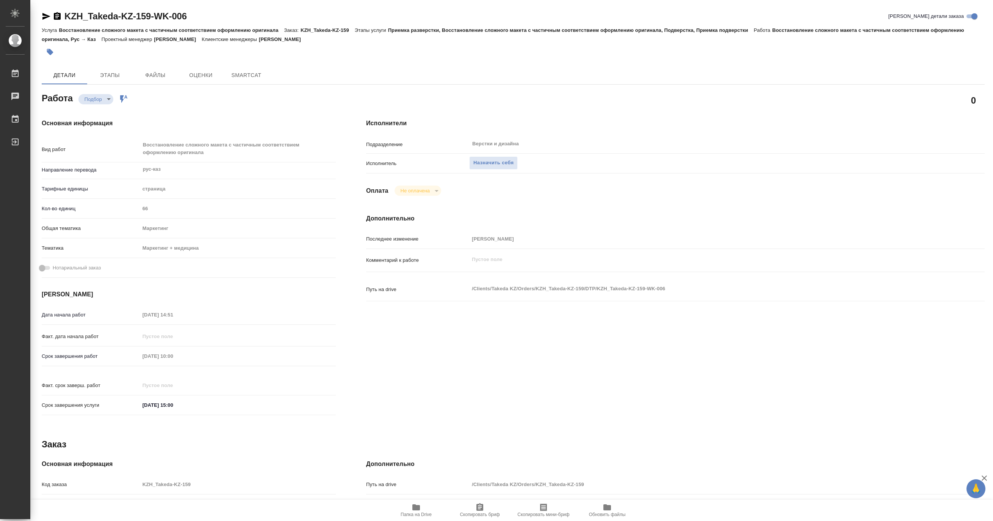
type textarea "x"
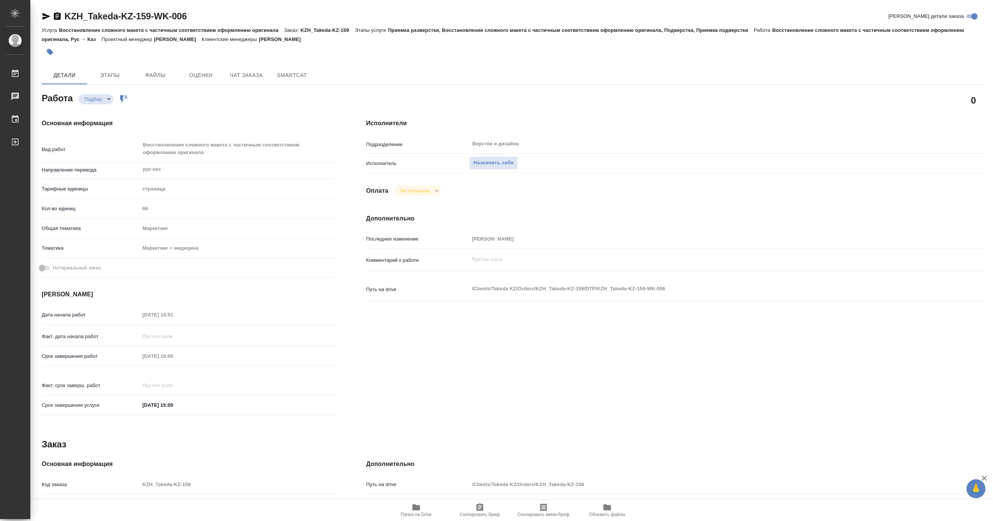
click at [412, 509] on icon "button" at bounding box center [416, 506] width 9 height 9
type textarea "x"
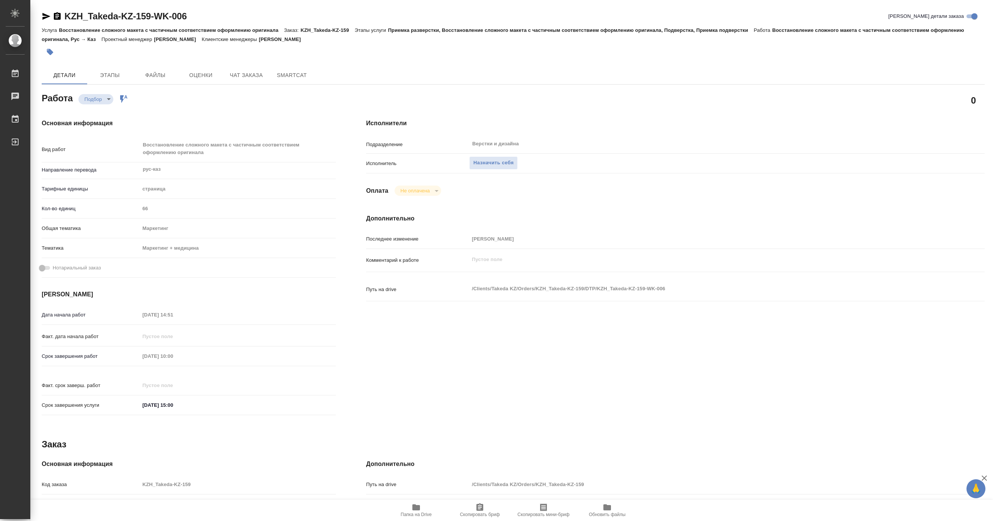
type textarea "x"
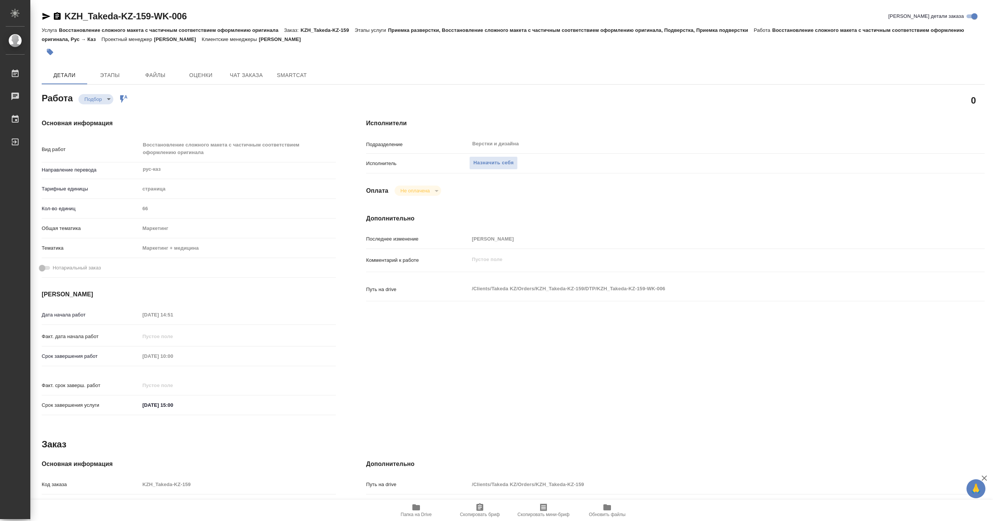
type textarea "x"
click at [237, 77] on span "Чат заказа" at bounding box center [246, 75] width 36 height 9
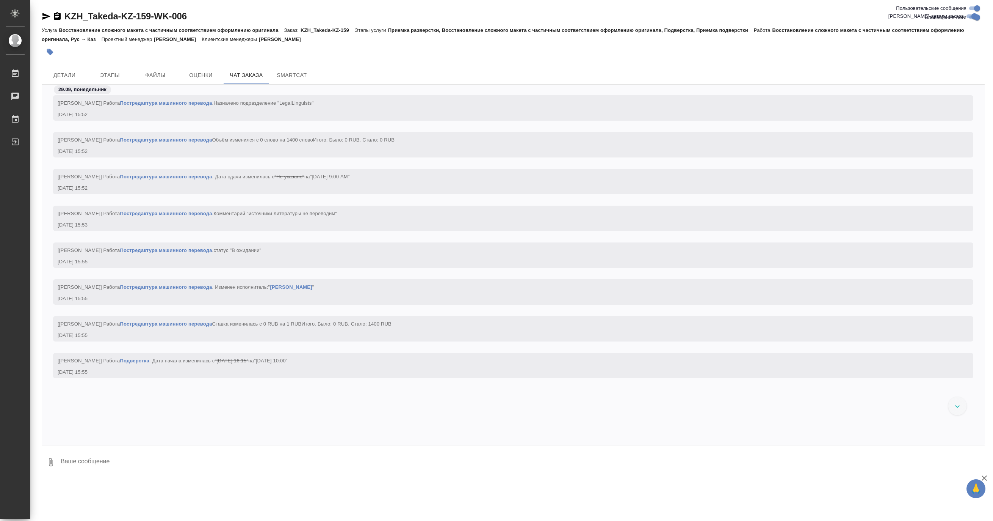
scroll to position [1517, 0]
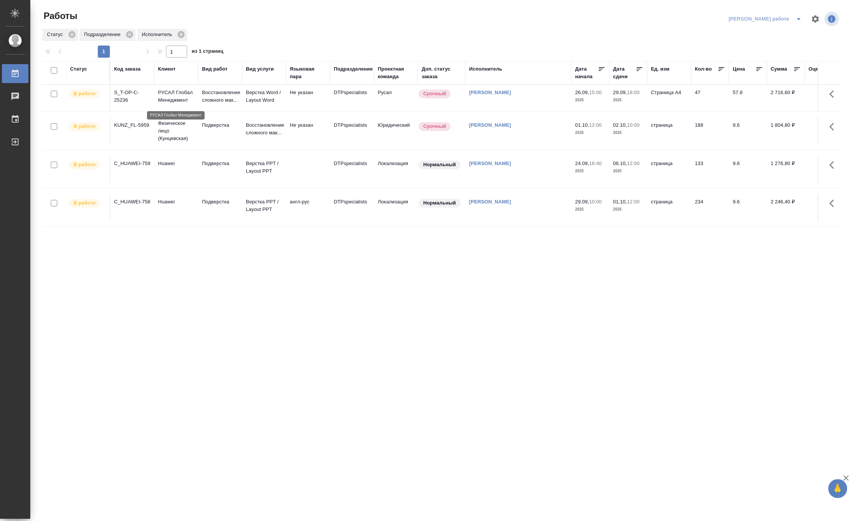
click at [179, 99] on p "РУСАЛ Глобал Менеджмент" at bounding box center [176, 96] width 36 height 15
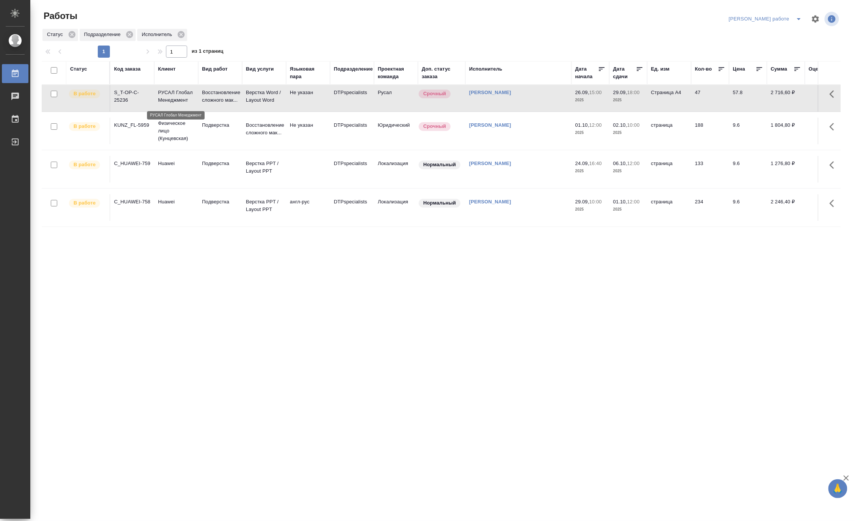
click at [179, 99] on p "РУСАЛ Глобал Менеджмент" at bounding box center [176, 96] width 36 height 15
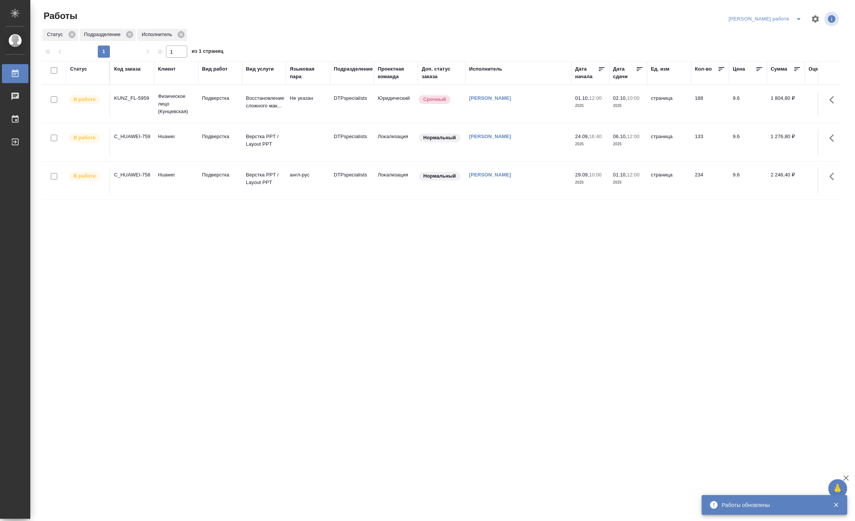
click at [802, 15] on icon "split button" at bounding box center [799, 18] width 9 height 9
click at [789, 46] on li "Матвеева_назначено" at bounding box center [772, 46] width 69 height 12
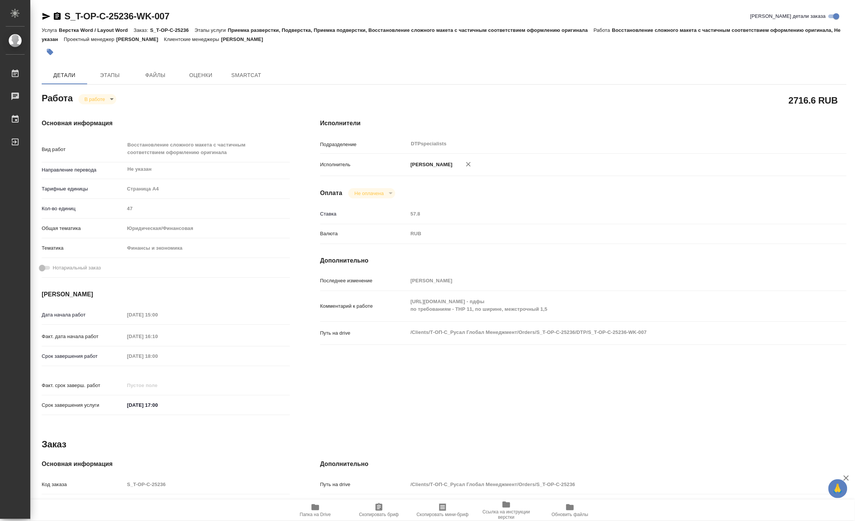
type textarea "x"
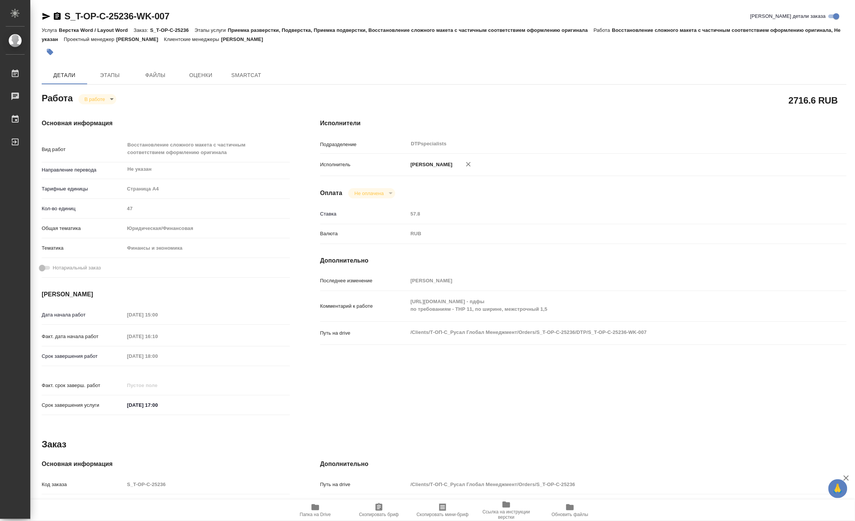
type textarea "x"
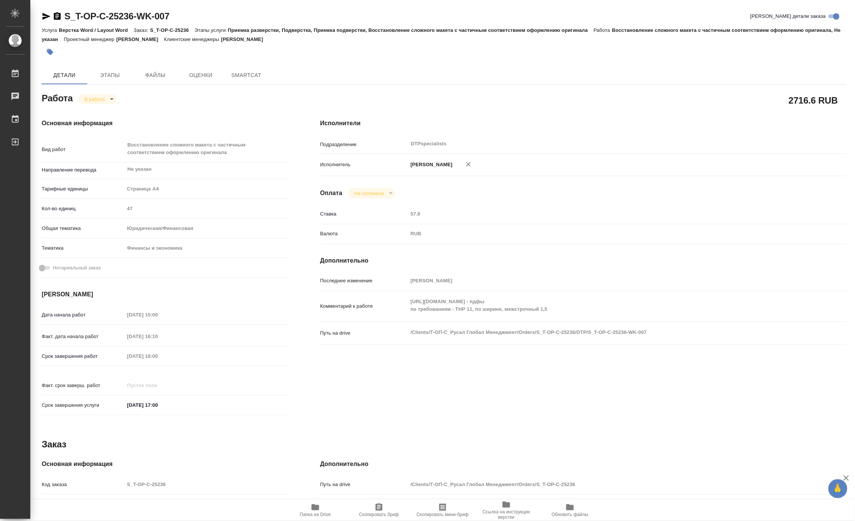
type textarea "x"
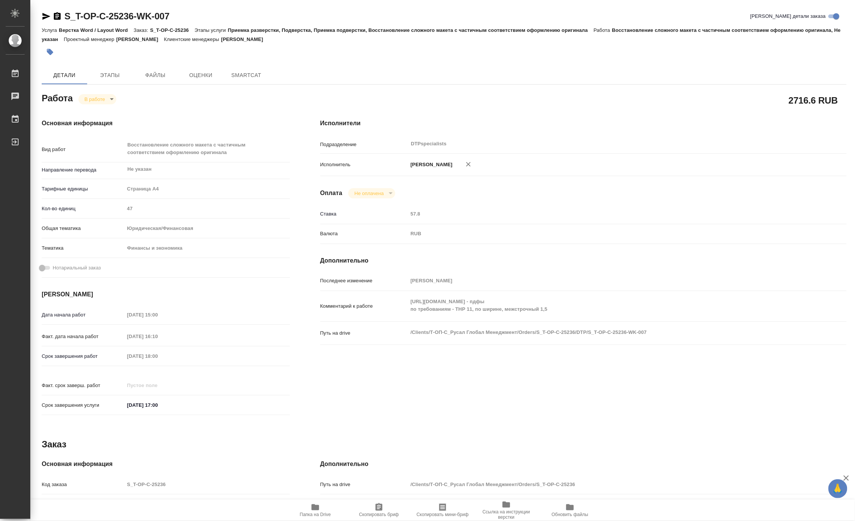
type textarea "x"
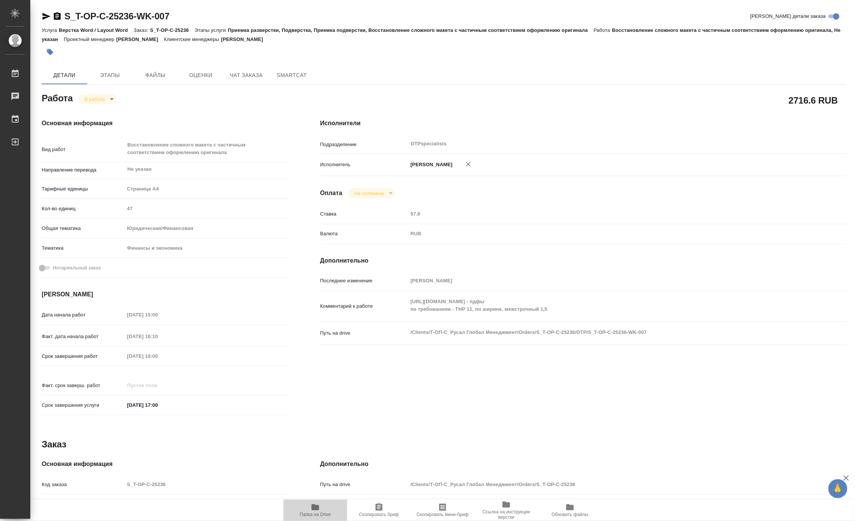
click at [314, 512] on span "Папка на Drive" at bounding box center [315, 514] width 31 height 5
type textarea "x"
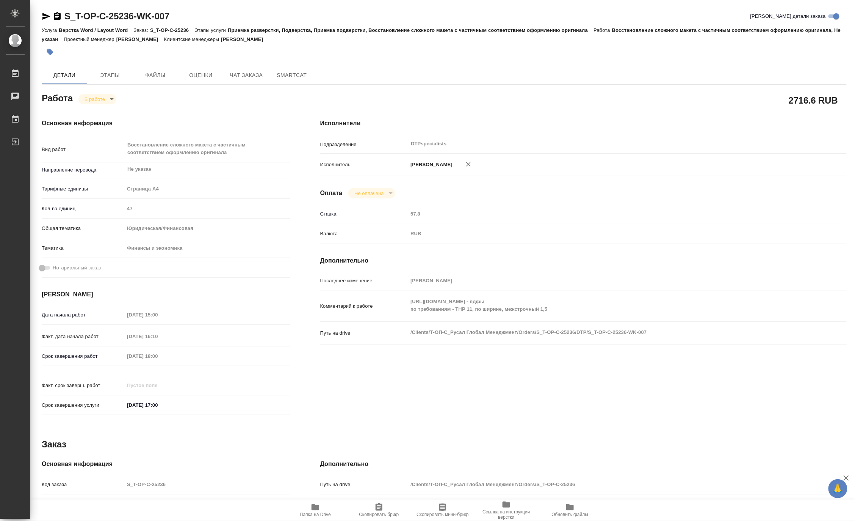
type textarea "x"
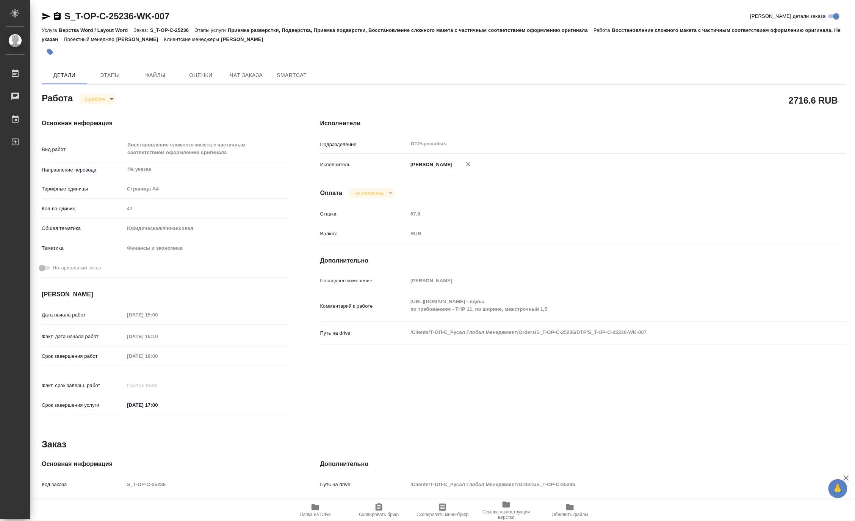
type textarea "x"
click at [88, 97] on body "🙏 .cls-1 fill:#fff; AWATERA Matveeva Maria Работы 0 Чаты График Выйти S_T-OP-C-…" at bounding box center [427, 260] width 855 height 521
click at [86, 109] on button "Выполнен" at bounding box center [98, 112] width 28 height 8
type textarea "x"
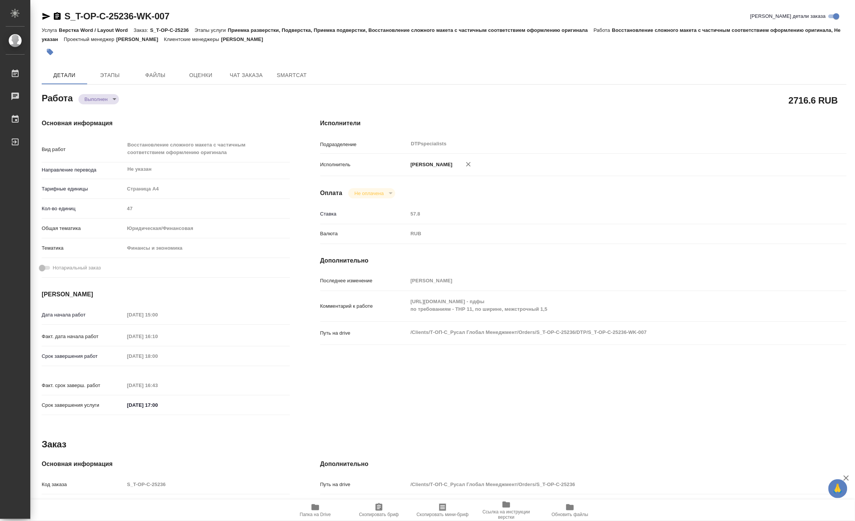
type textarea "x"
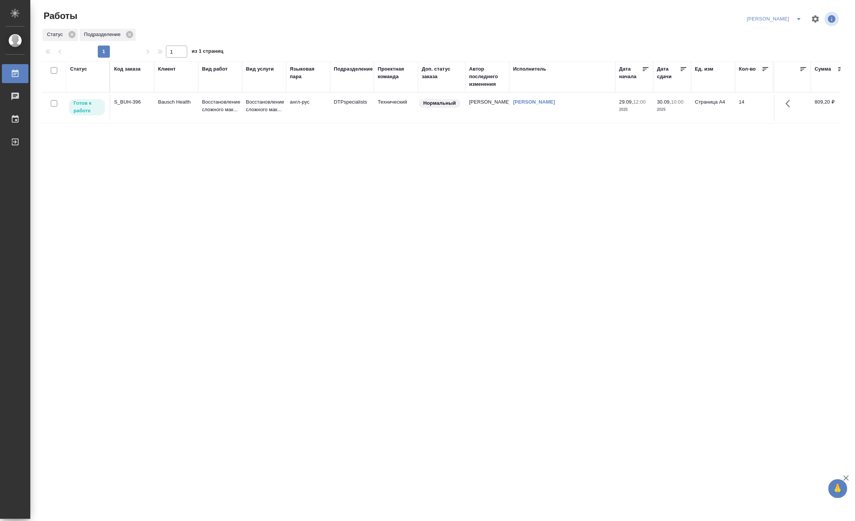
click at [199, 111] on td "Восстановление сложного мак..." at bounding box center [220, 107] width 44 height 27
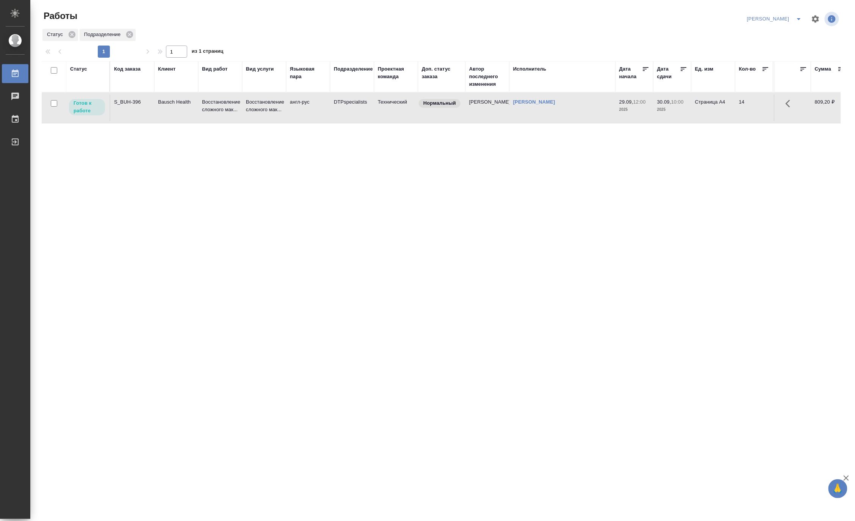
click at [199, 111] on td "Восстановление сложного мак..." at bounding box center [220, 107] width 44 height 27
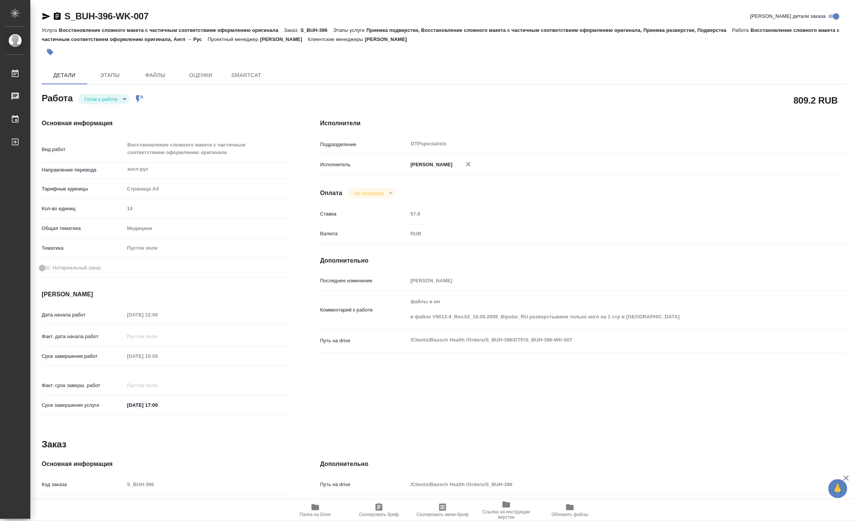
type textarea "x"
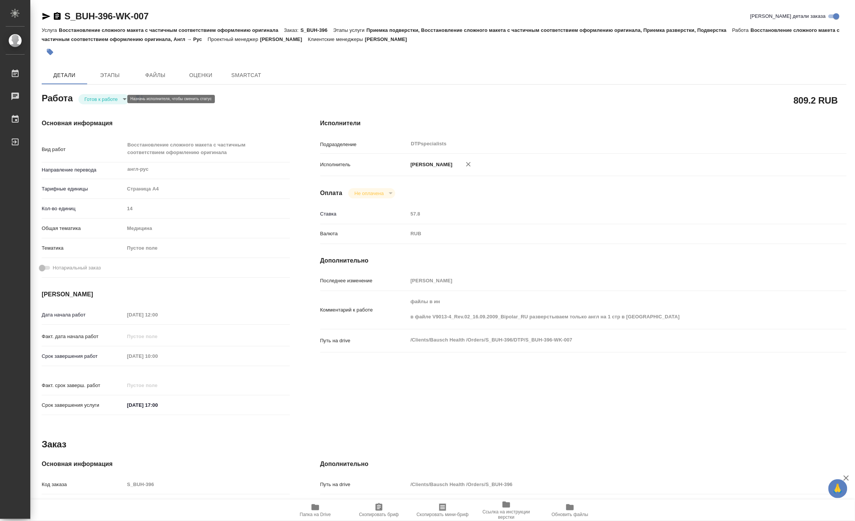
type textarea "x"
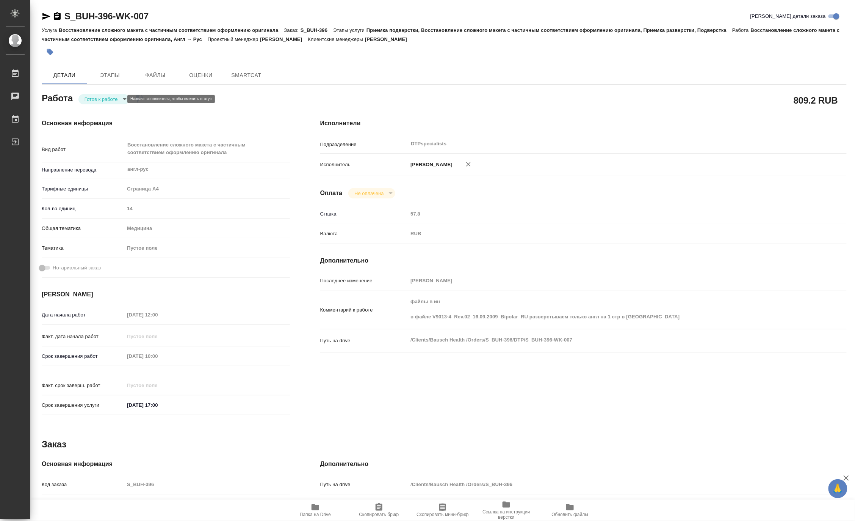
click at [82, 101] on body "🙏 .cls-1 fill:#fff; AWATERA [PERSON_NAME] Работы Чаты График Выйти S_BUH-396-WK…" at bounding box center [427, 260] width 855 height 521
click at [82, 101] on li "В работе" at bounding box center [104, 99] width 53 height 13
type textarea "x"
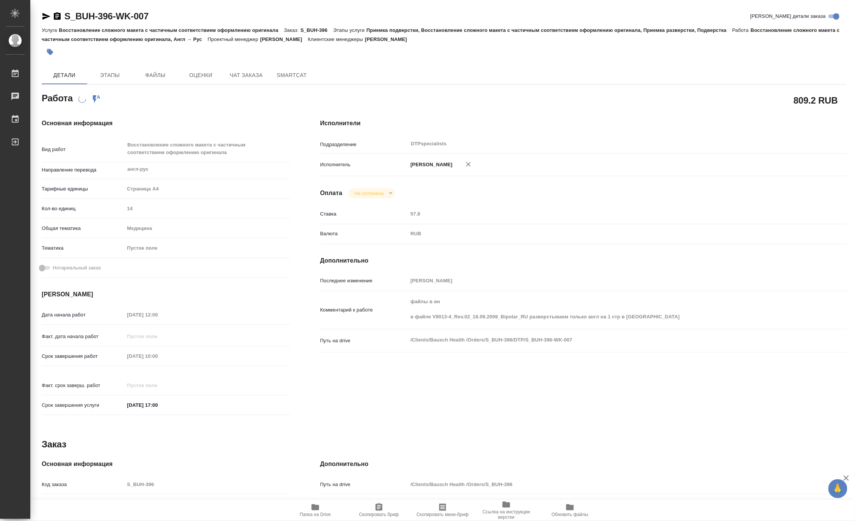
type textarea "x"
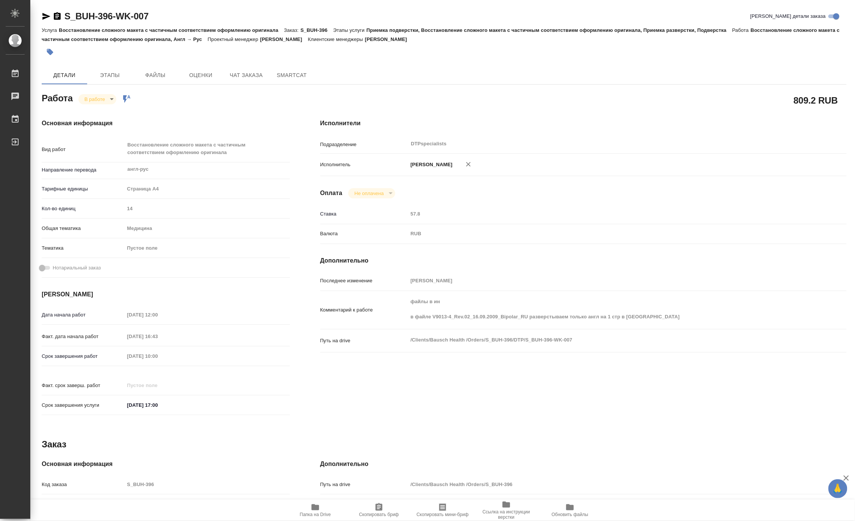
type textarea "x"
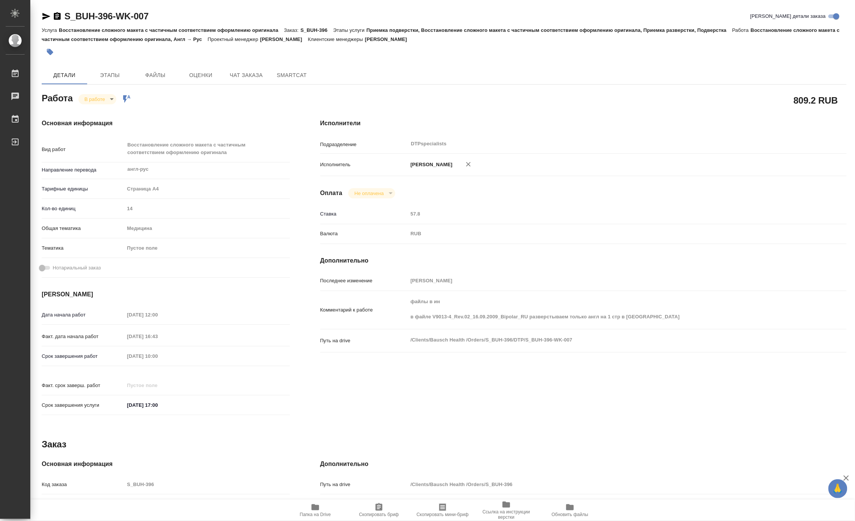
type textarea "x"
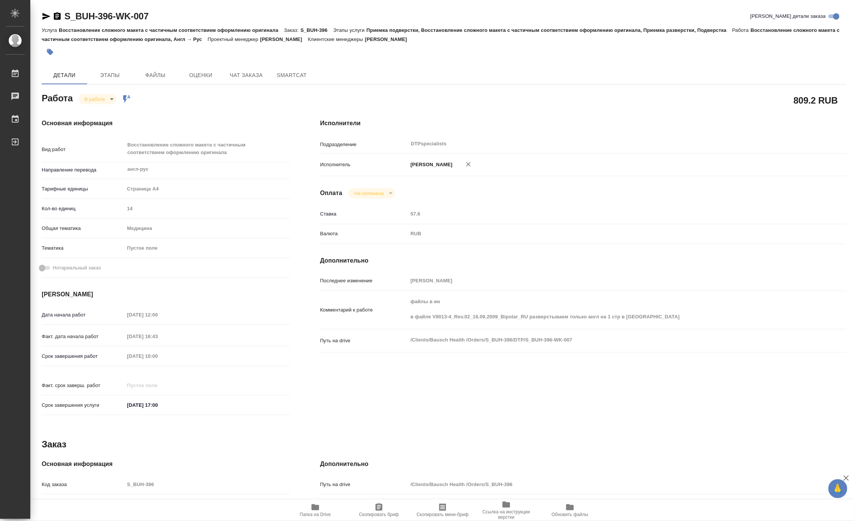
type textarea "x"
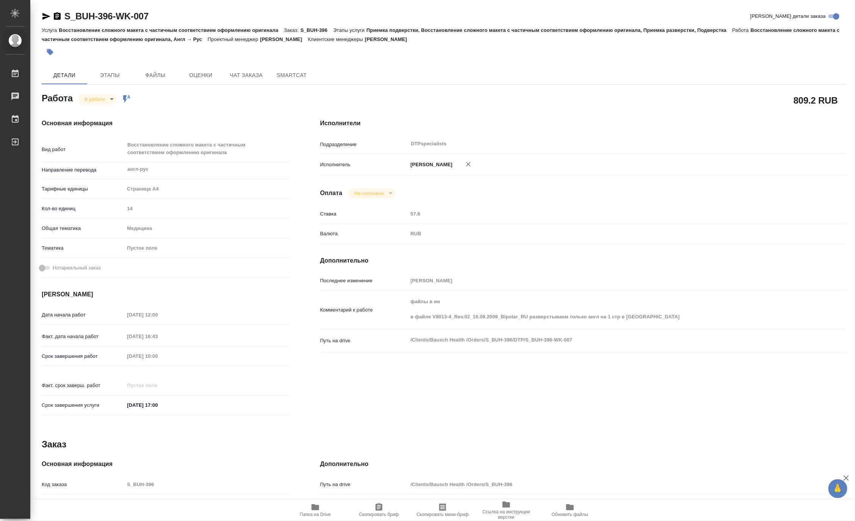
type textarea "x"
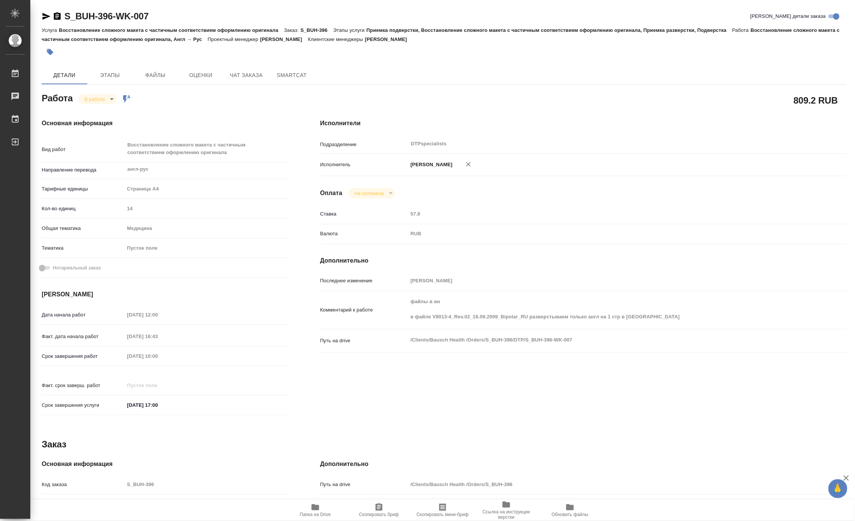
type textarea "x"
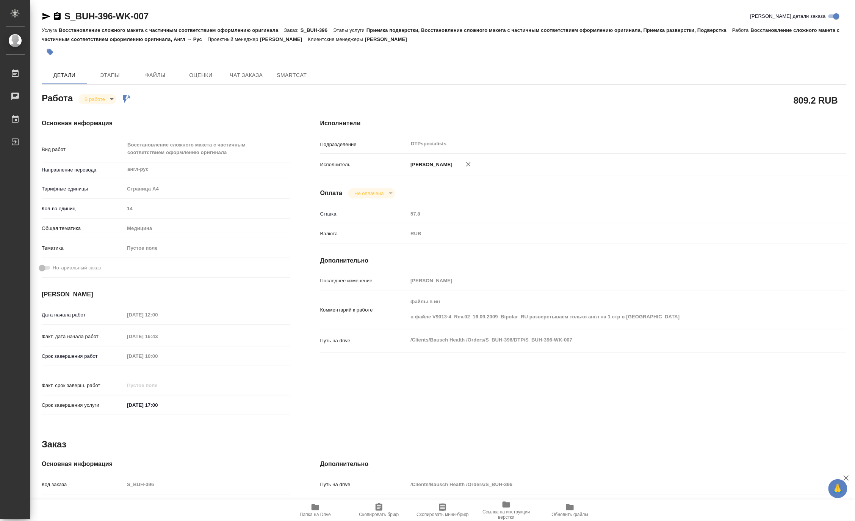
type textarea "x"
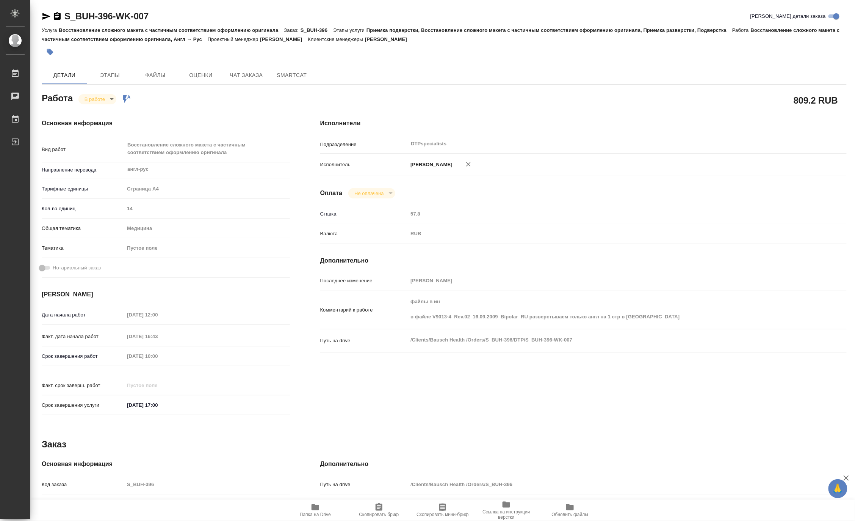
type textarea "x"
drag, startPoint x: 122, startPoint y: 13, endPoint x: 66, endPoint y: 10, distance: 55.4
click at [66, 10] on div "S_BUH-396-WK-007 Кратко детали заказа" at bounding box center [444, 16] width 805 height 12
type textarea "x"
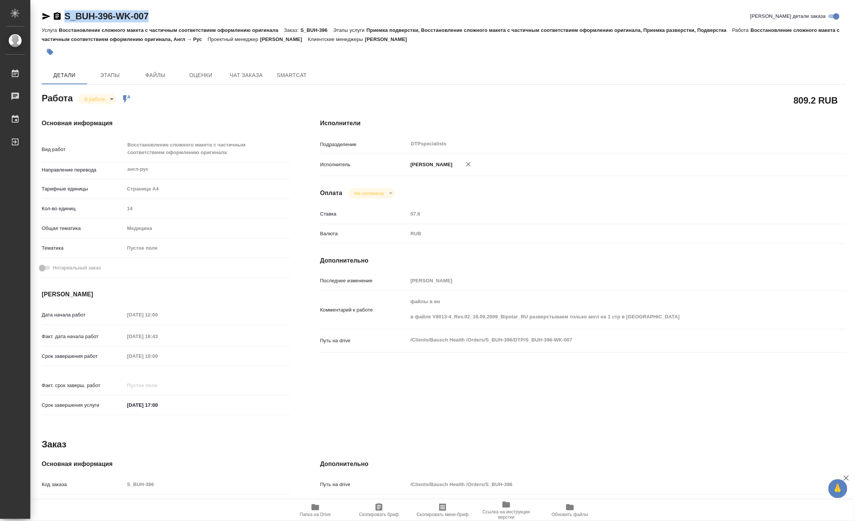
type textarea "x"
copy link "S_BUH-396-WK-007"
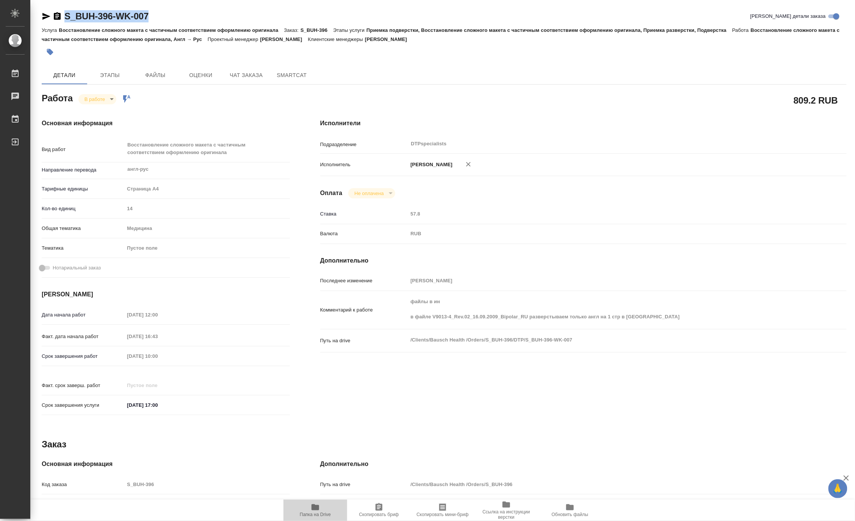
click at [315, 510] on icon "button" at bounding box center [316, 507] width 8 height 6
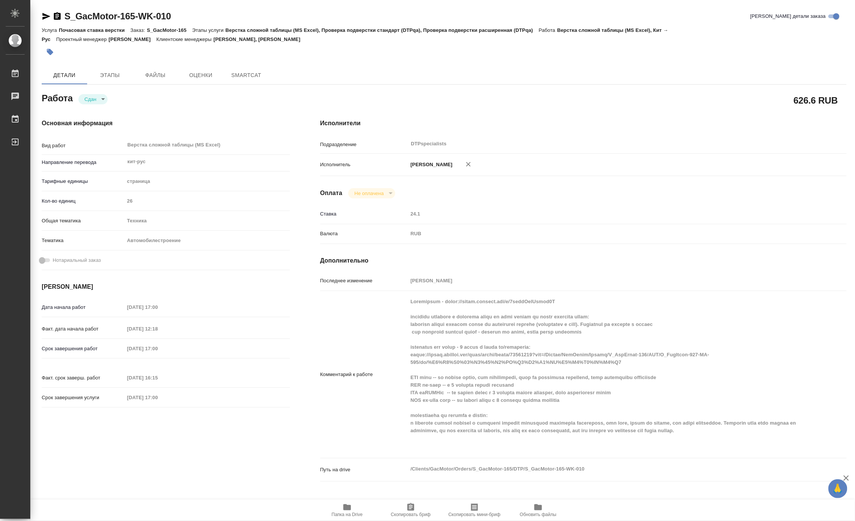
type textarea "x"
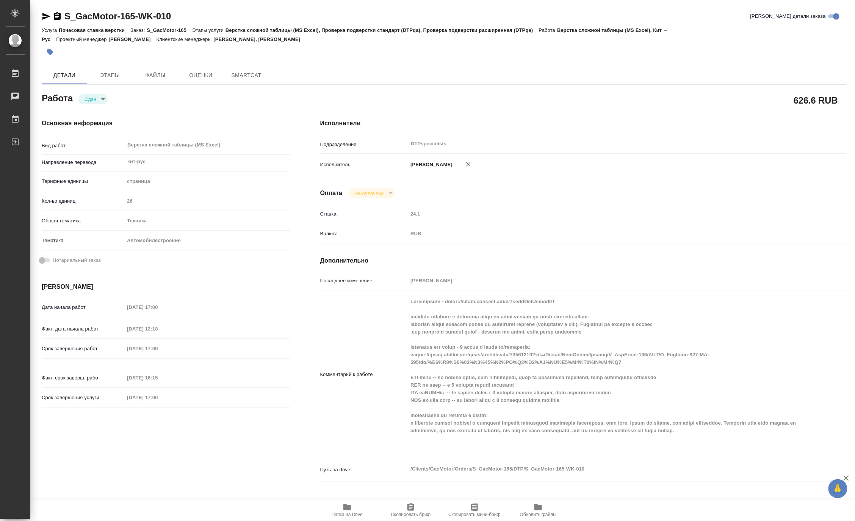
type textarea "x"
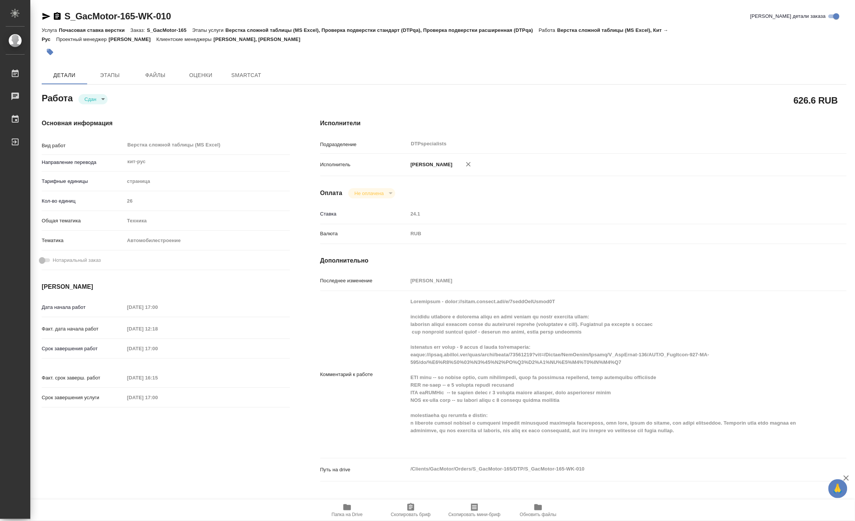
type textarea "x"
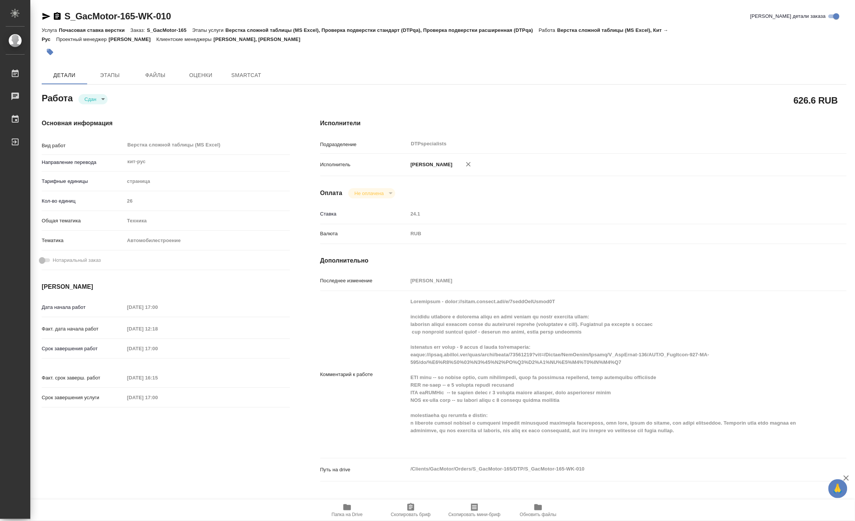
type textarea "x"
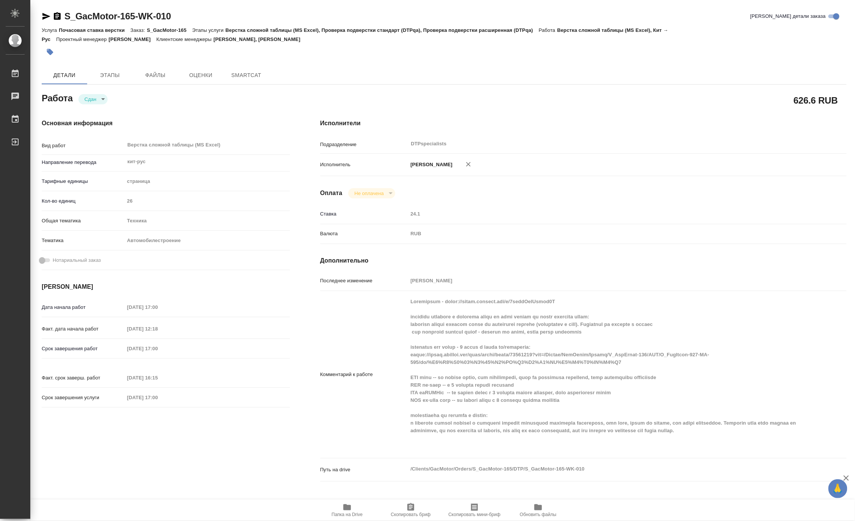
type textarea "x"
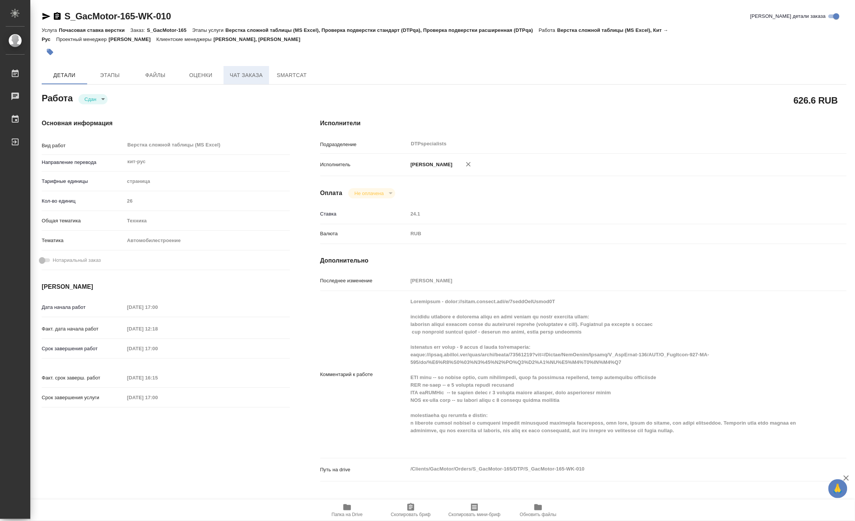
click at [241, 73] on span "Чат заказа" at bounding box center [246, 75] width 36 height 9
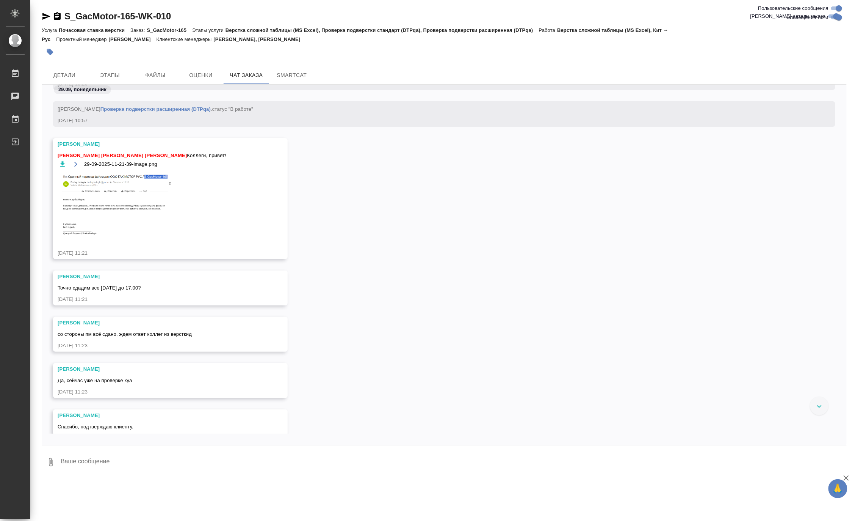
scroll to position [16720, 0]
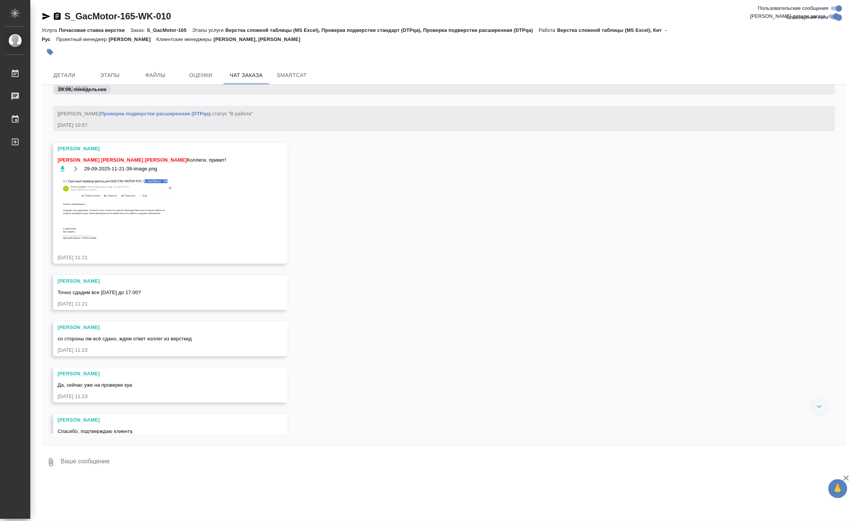
click at [117, 201] on img at bounding box center [115, 208] width 114 height 63
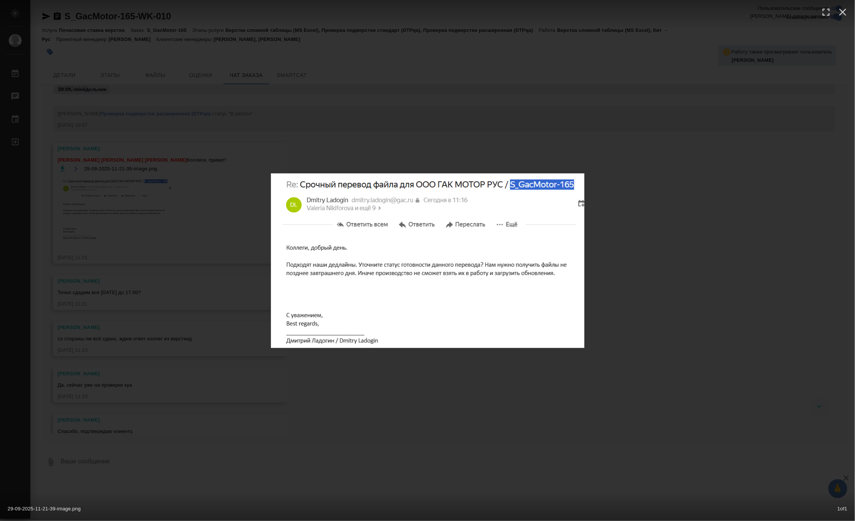
click at [117, 201] on div "29-09-2025-11-21-39-image.png 1 of 1" at bounding box center [427, 260] width 855 height 521
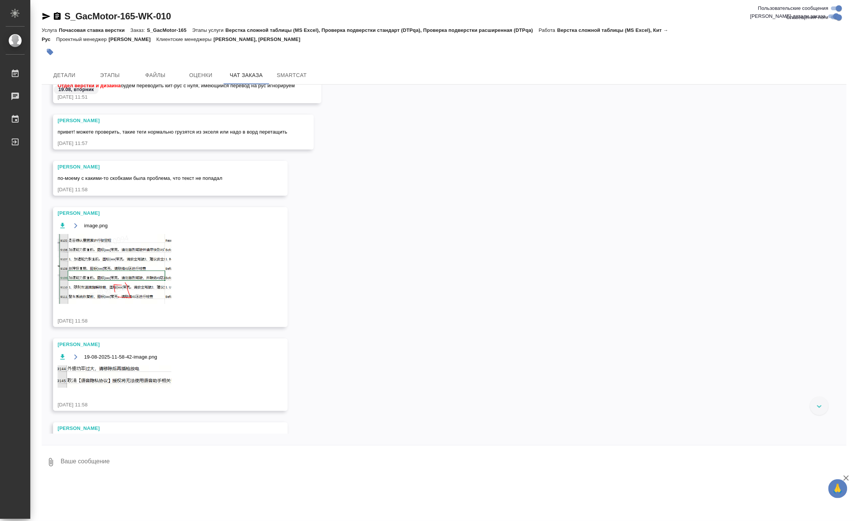
scroll to position [1306, 0]
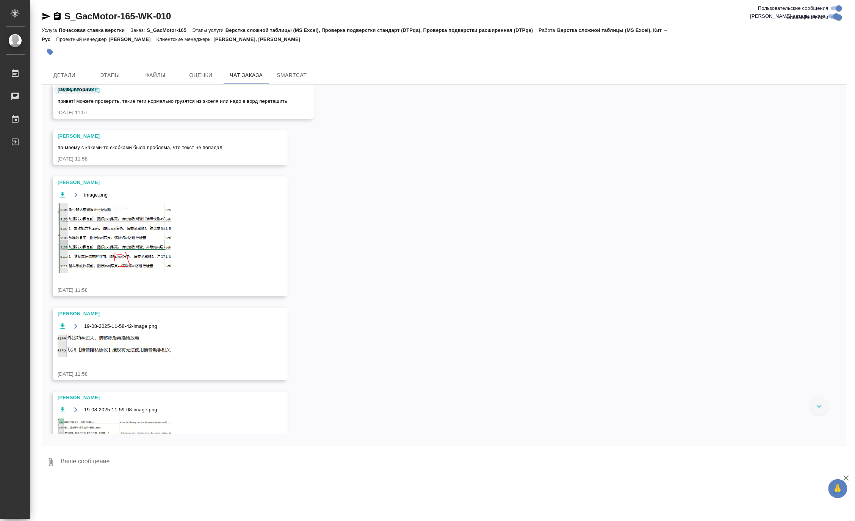
click at [114, 226] on img at bounding box center [115, 238] width 114 height 70
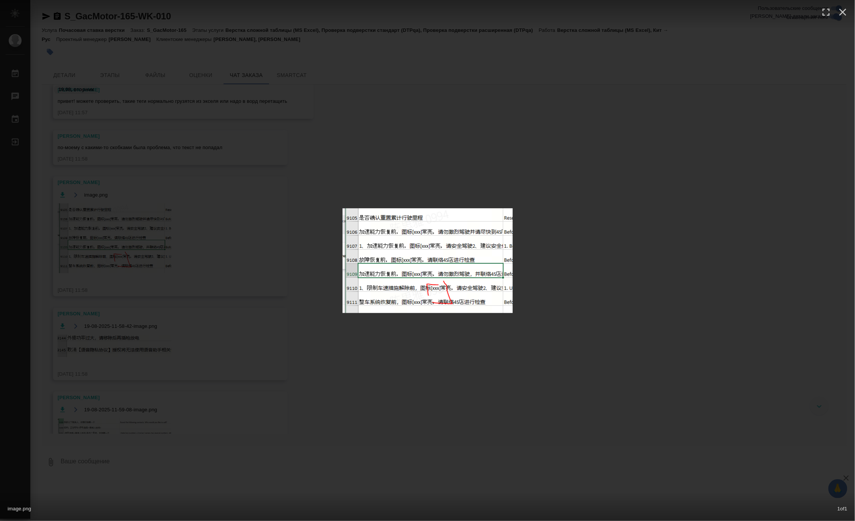
click at [114, 226] on div "image.png 1 of 1" at bounding box center [427, 260] width 855 height 521
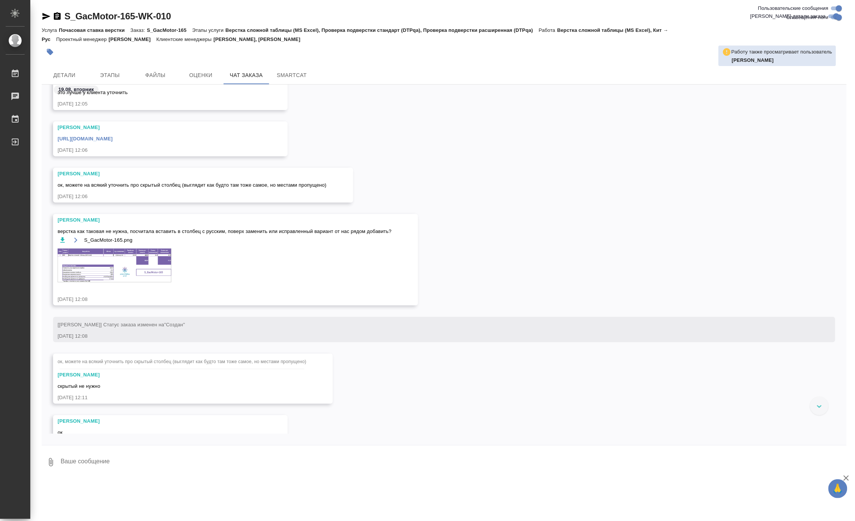
scroll to position [2317, 0]
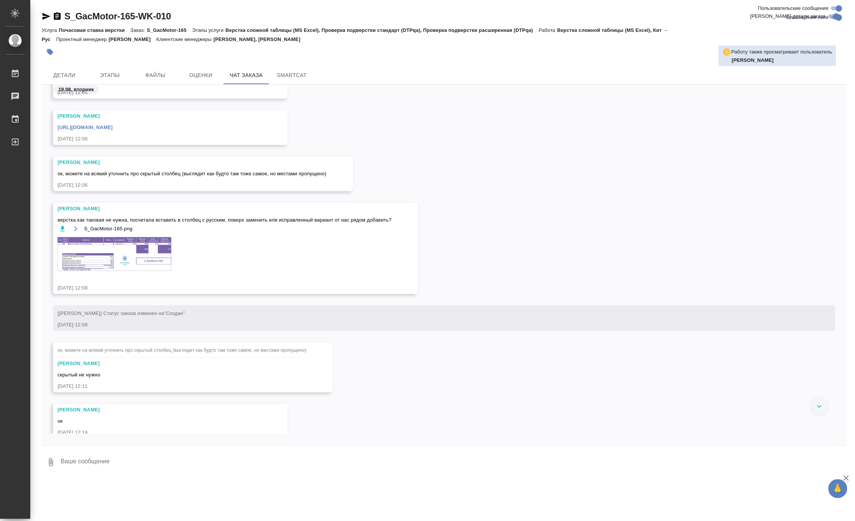
click at [154, 255] on img at bounding box center [115, 254] width 114 height 34
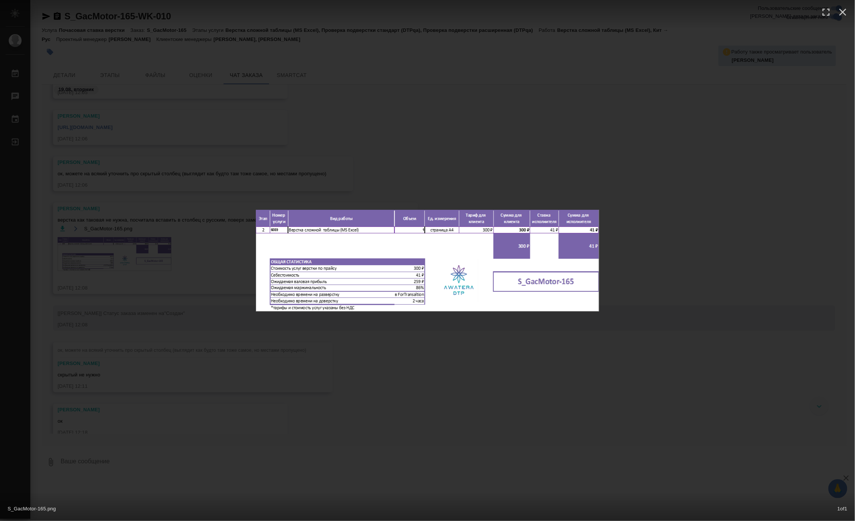
click at [229, 238] on div "S_GacMotor-165.png 1 of 1" at bounding box center [427, 260] width 855 height 521
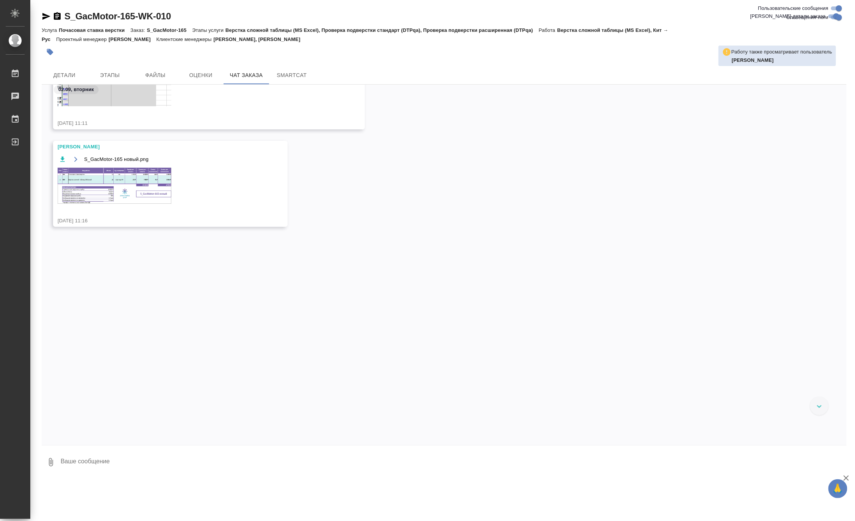
scroll to position [4002, 0]
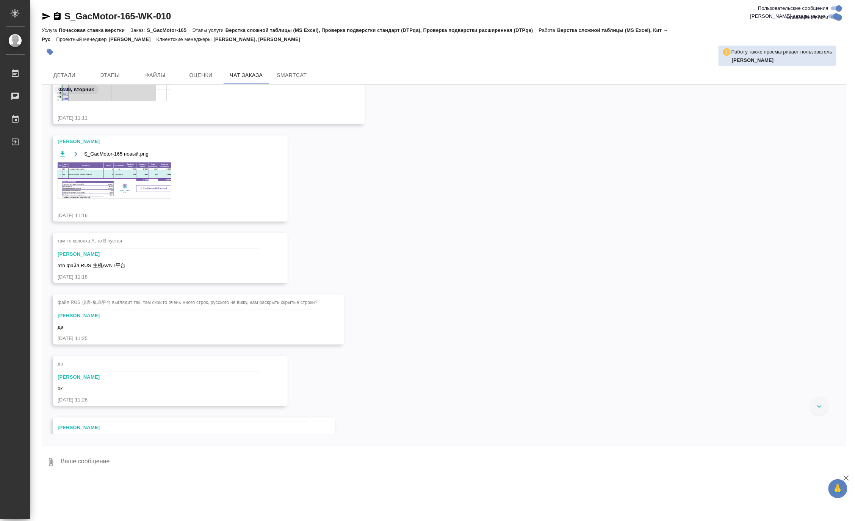
click at [150, 183] on img at bounding box center [115, 180] width 114 height 36
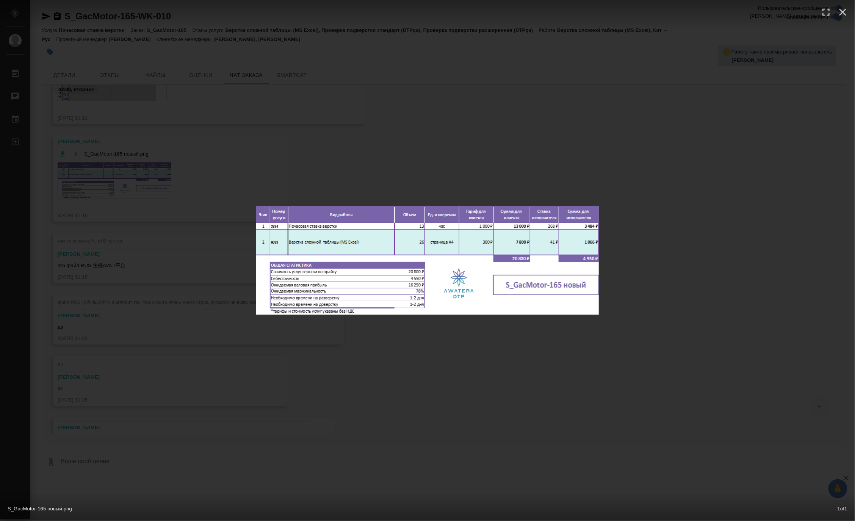
click at [167, 216] on div "S_GacMotor-165 новый.png 1 of 1" at bounding box center [427, 260] width 855 height 521
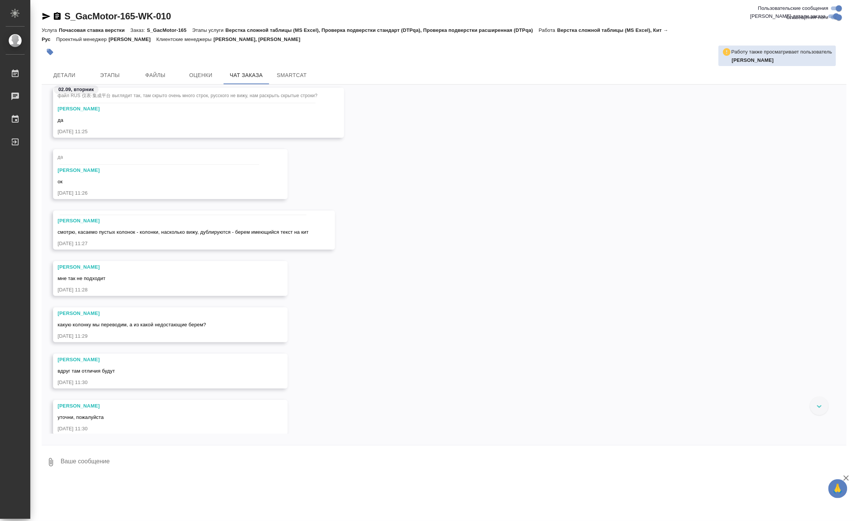
scroll to position [4213, 0]
